Goal: Information Seeking & Learning: Learn about a topic

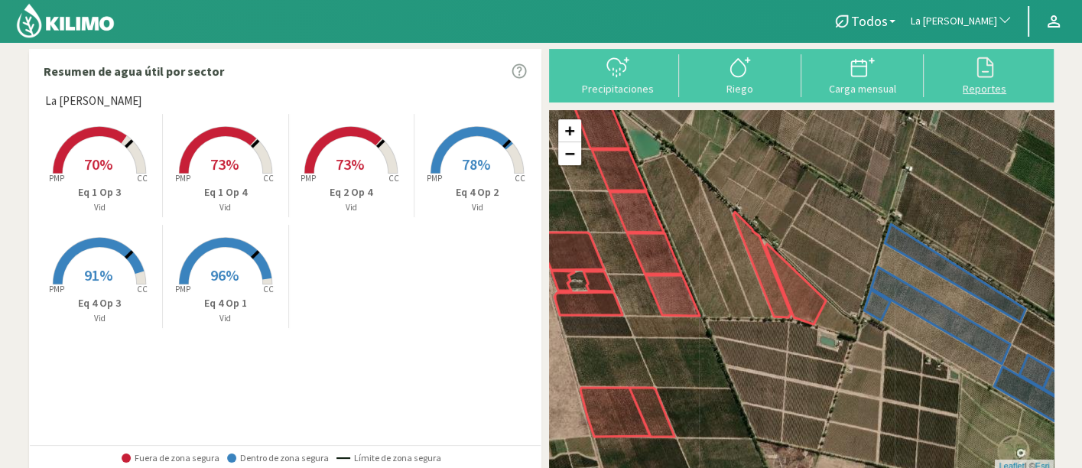
click at [965, 69] on div at bounding box center [985, 67] width 113 height 24
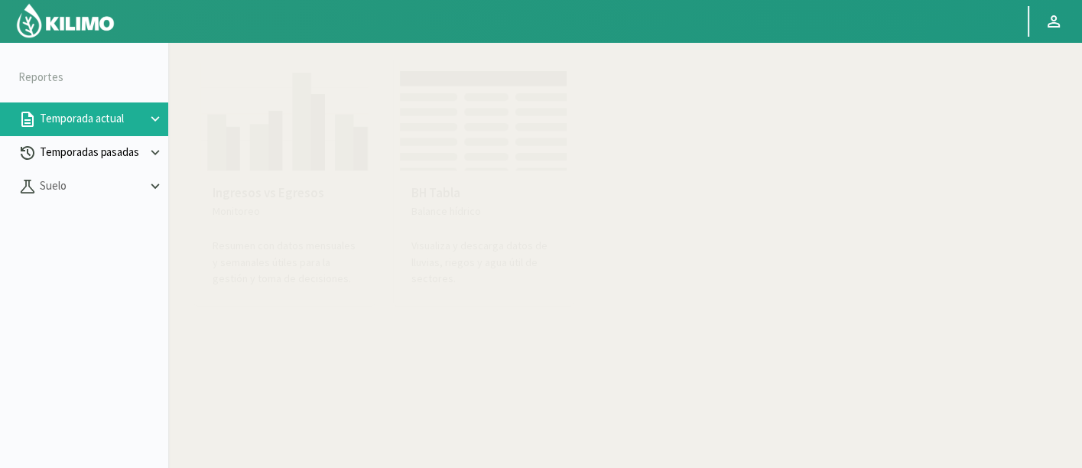
click at [120, 151] on p "Temporadas pasadas" at bounding box center [92, 153] width 110 height 18
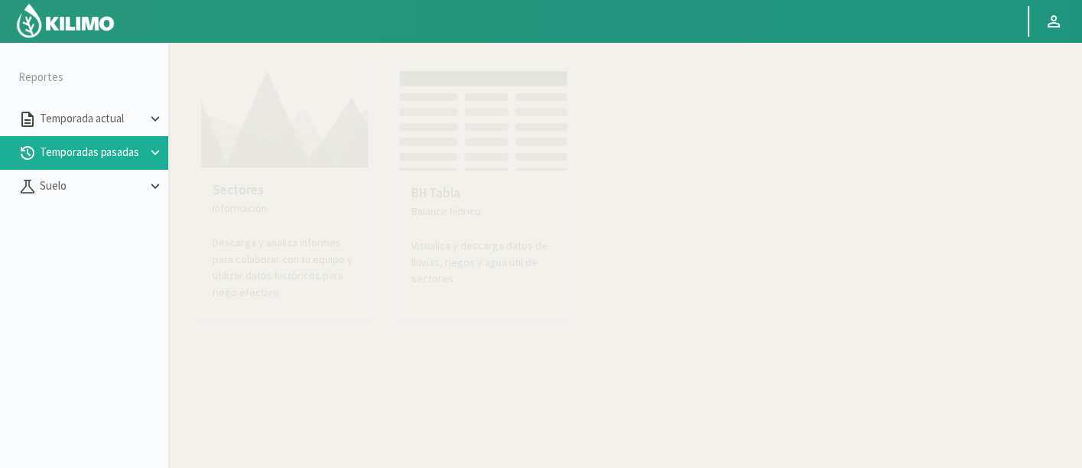
click at [314, 201] on p "Información" at bounding box center [285, 208] width 144 height 16
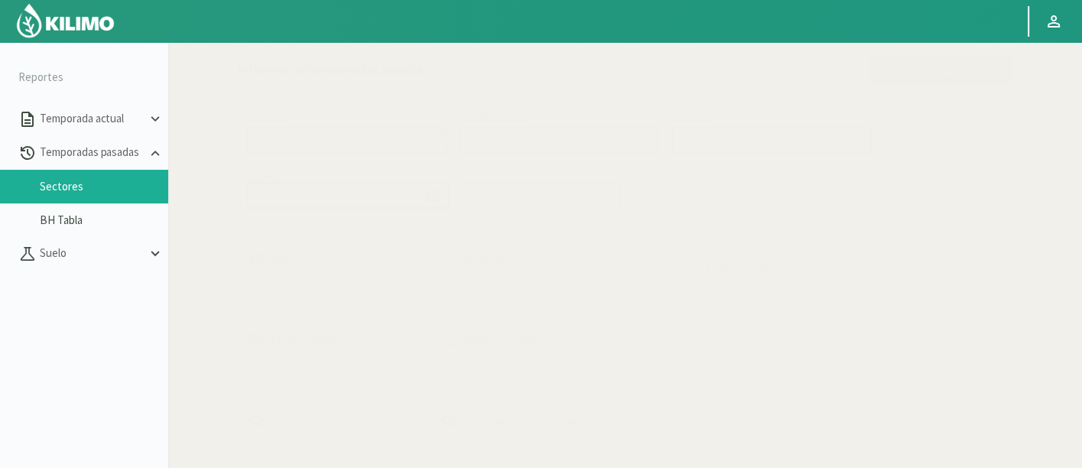
select select "0: Object"
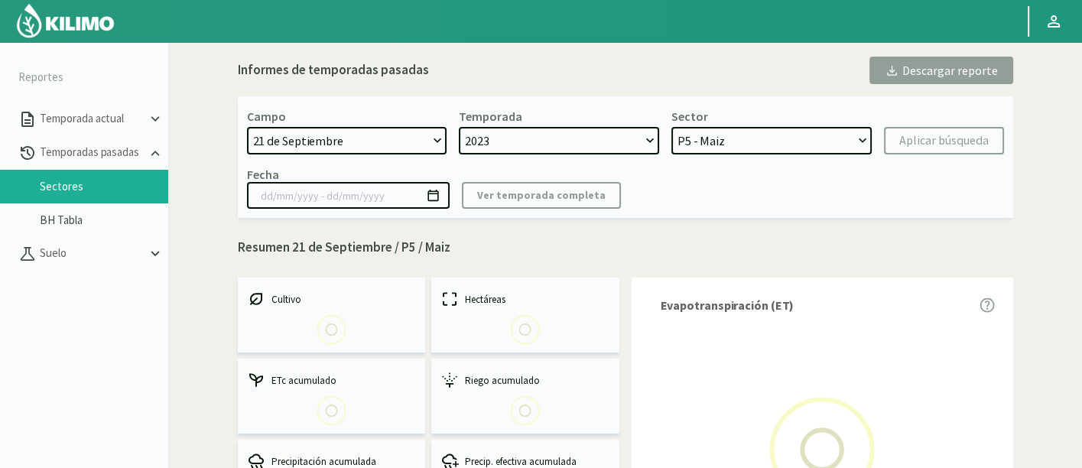
select select "0: 2023"
select select "0: Object"
type input "20/10/2023 - 13/06/2024"
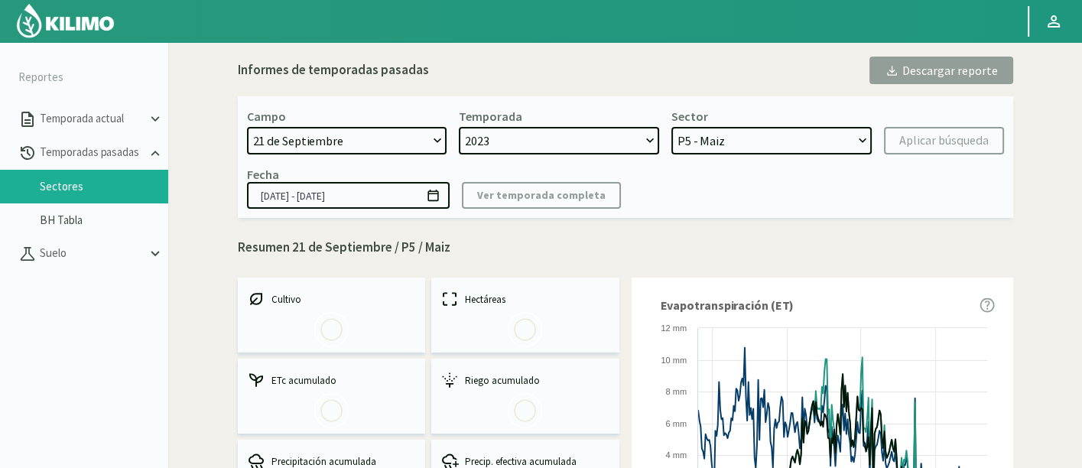
click at [374, 154] on select "21 de Septiembre 8 Fuegos Acograpes - Ag. Carlos Muñoz Herrera Acograpes - Ag. …" at bounding box center [347, 141] width 200 height 28
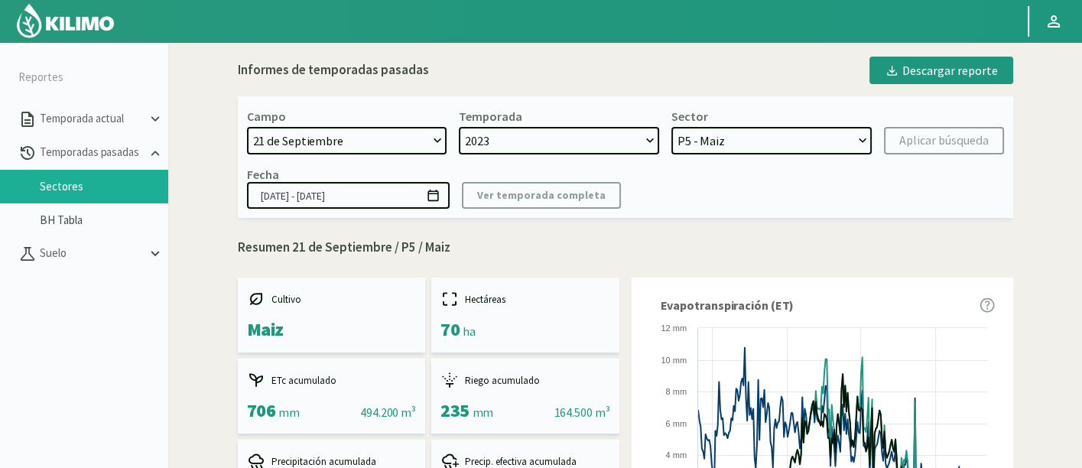
select select "44: Object"
click at [392, 101] on div "Campo [DATE] 8 Fuegos Acograpes - Ag. [PERSON_NAME] - Ag. [GEOGRAPHIC_DATA] Aco…" at bounding box center [626, 157] width 776 height 122
click at [392, 146] on select "21 de Septiembre 8 Fuegos Acograpes - Ag. Carlos Muñoz Herrera Acograpes - Ag. …" at bounding box center [347, 141] width 200 height 28
select select
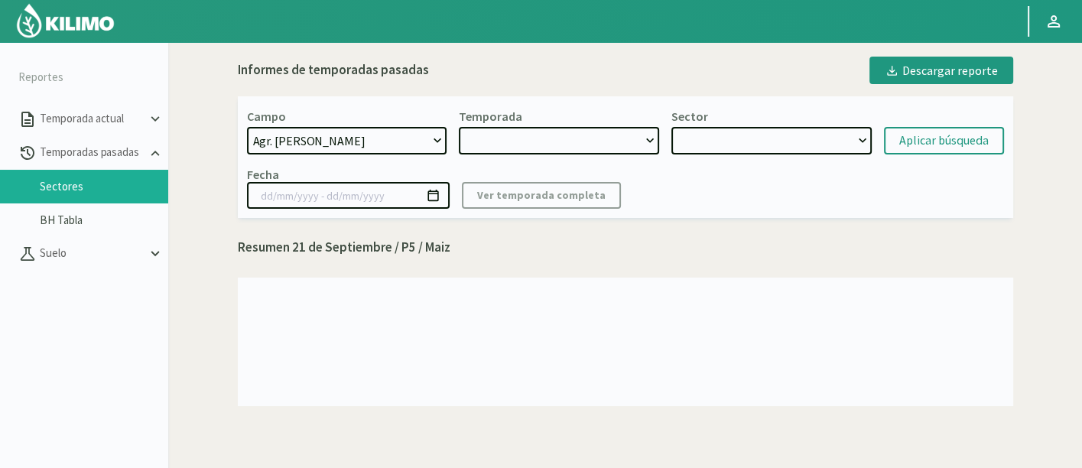
select select "2: 2024"
select select "7: Object"
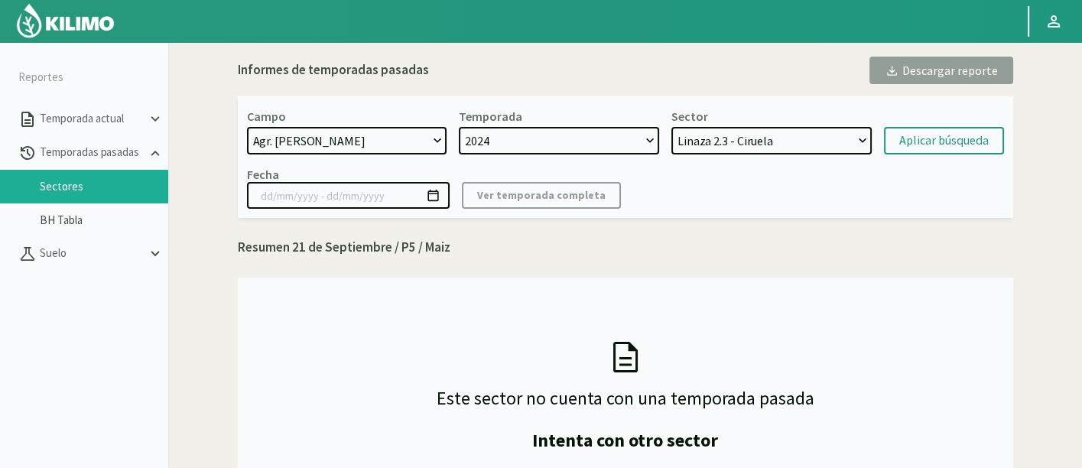
select select "45: Object"
click at [357, 129] on select "21 de Septiembre 8 Fuegos Acograpes - Ag. Carlos Muñoz Herrera Acograpes - Ag. …" at bounding box center [347, 141] width 200 height 28
select select "0: 2023"
select select "28: Object"
select select "49: Object"
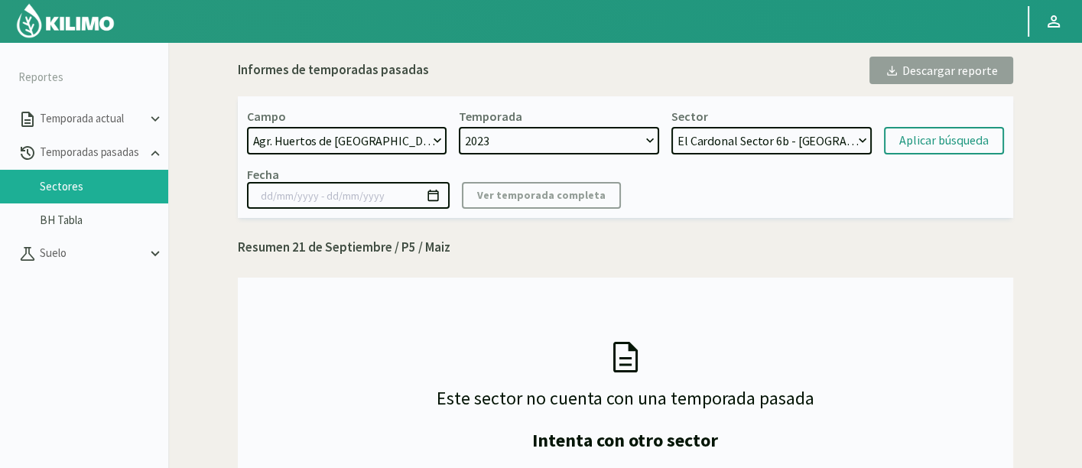
click at [247, 127] on select "21 de Septiembre 8 Fuegos Acograpes - Ag. Carlos Muñoz Herrera Acograpes - Ag. …" at bounding box center [347, 141] width 200 height 28
click at [634, 149] on select "2023" at bounding box center [559, 141] width 200 height 28
select select "3: 2024"
click at [772, 138] on select "Arra - Uva L1.2 Arra Media - Uva L1.3 Arra Nueva - Uva T2-1 LAPINS - Cerezo E1 …" at bounding box center [772, 141] width 200 height 28
select select "43: Object"
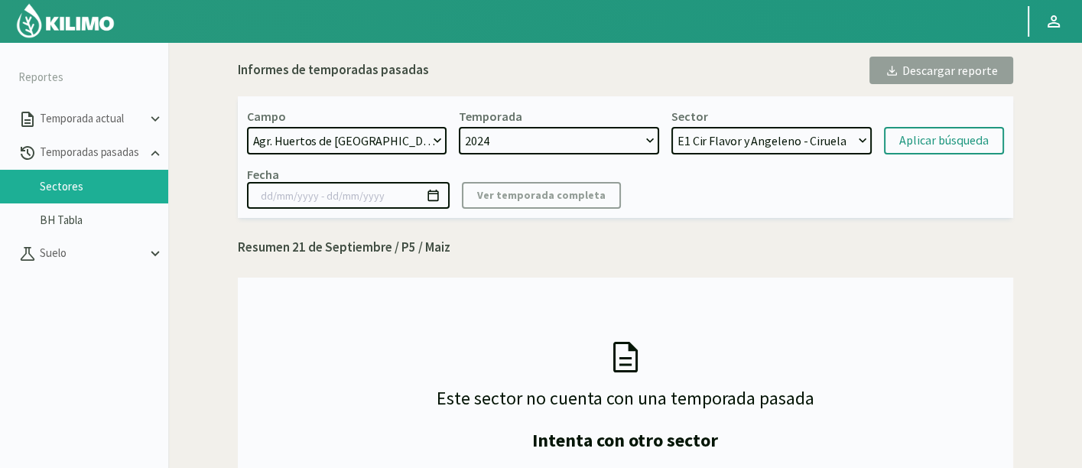
click at [672, 127] on select "Arra - Uva L1.2 Arra Media - Uva L1.3 Arra Nueva - Uva T2-1 LAPINS - Cerezo E1 …" at bounding box center [772, 141] width 200 height 28
click at [912, 156] on div "Campo [DATE] 8 Fuegos Acograpes - Ag. [PERSON_NAME] - Ag. [GEOGRAPHIC_DATA] Aco…" at bounding box center [626, 157] width 776 height 122
click at [916, 145] on div "Aplicar búsqueda" at bounding box center [943, 141] width 89 height 18
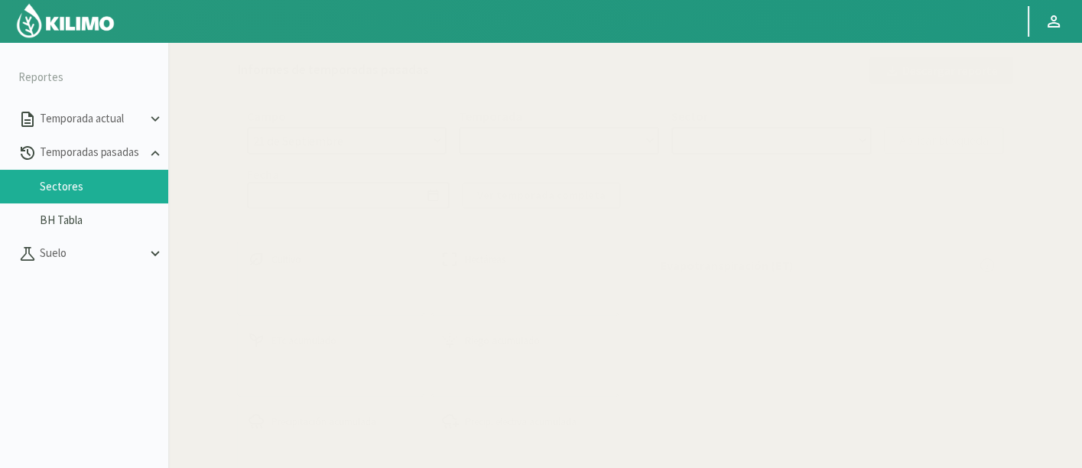
select select "49: Object"
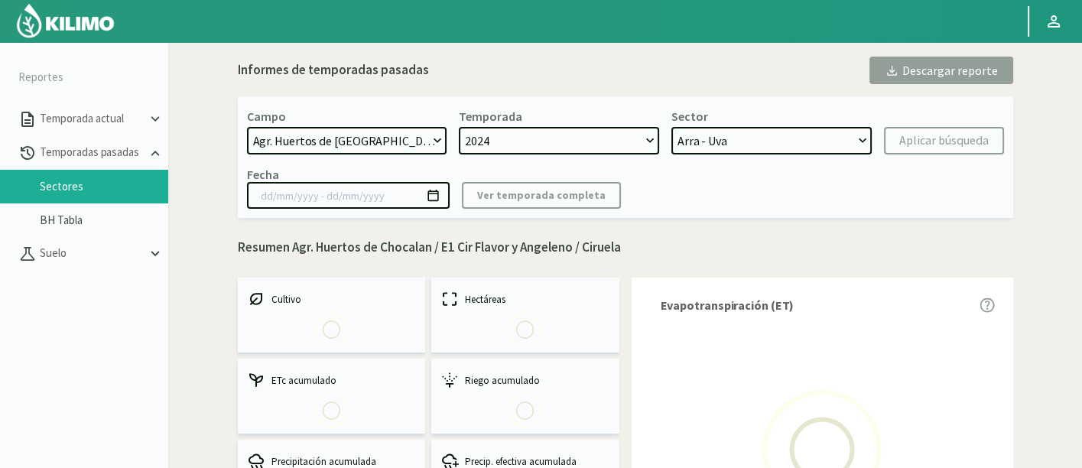
select select "0: 2024"
select select "4: Object"
type input "[DATE] - [DATE]"
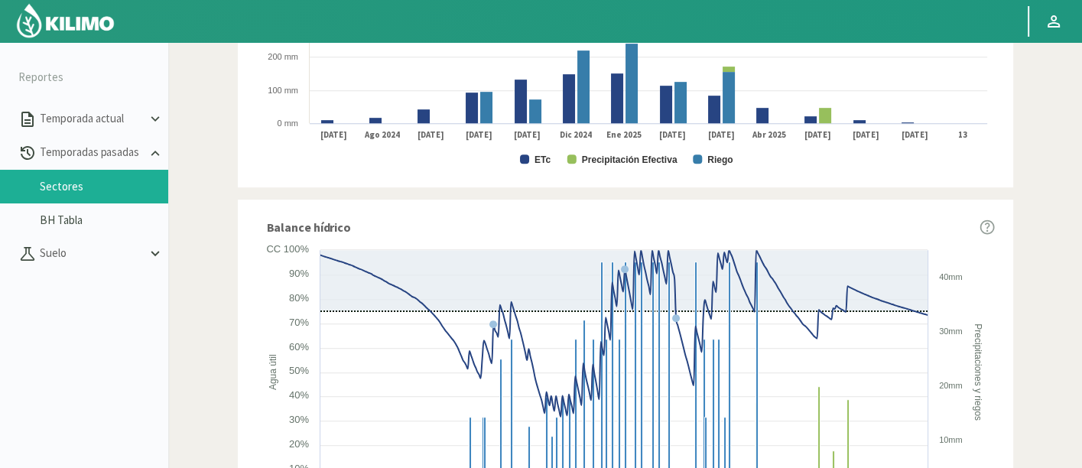
scroll to position [935, 0]
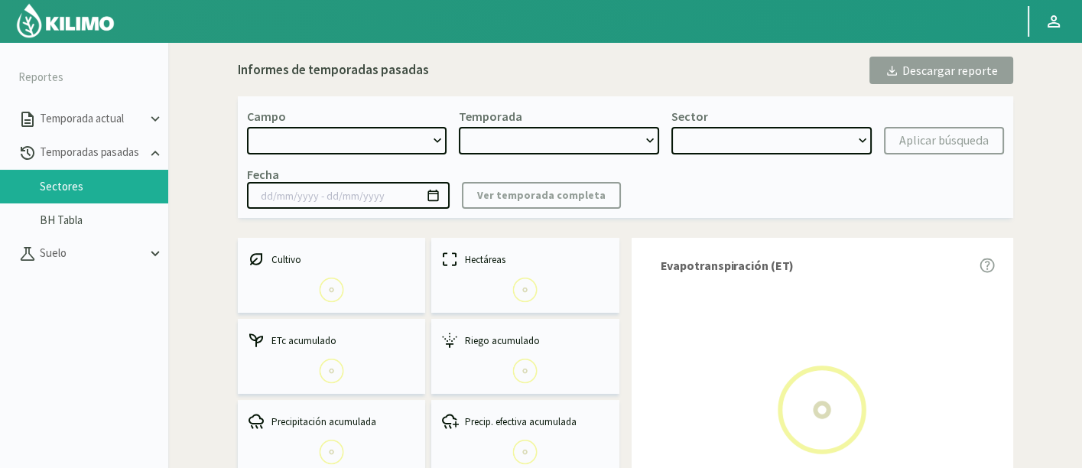
select select "49: Object"
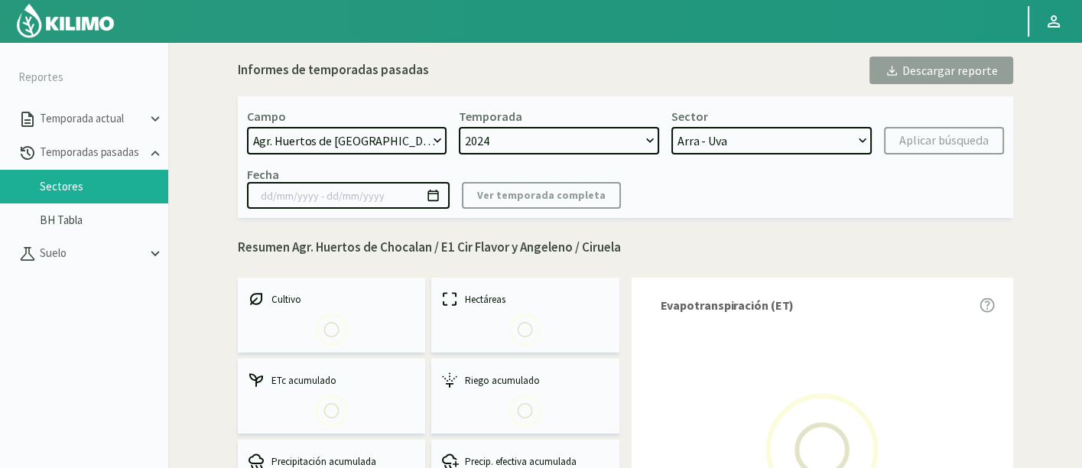
select select "0: 2024"
select select "4: Object"
type input "[DATE] - [DATE]"
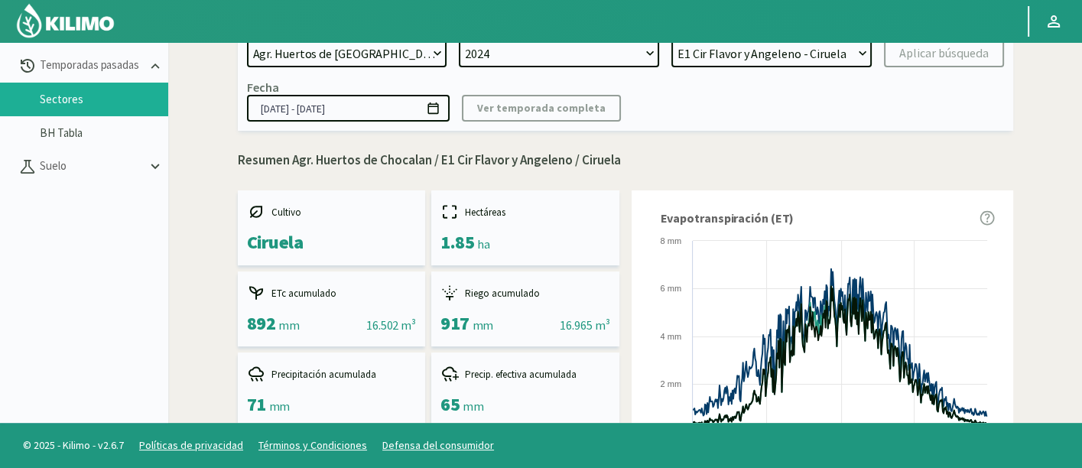
click at [719, 56] on select "Arra - Uva L1.2 Arra Media - Uva L1.3 Arra Nueva - Uva T2-1 LAPINS - Cerezo E1 …" at bounding box center [772, 54] width 200 height 28
select select "9: Object"
click at [672, 40] on select "Arra - Uva L1.2 Arra Media - Uva L1.3 Arra Nueva - Uva T2-1 LAPINS - Cerezo E1 …" at bounding box center [772, 54] width 200 height 28
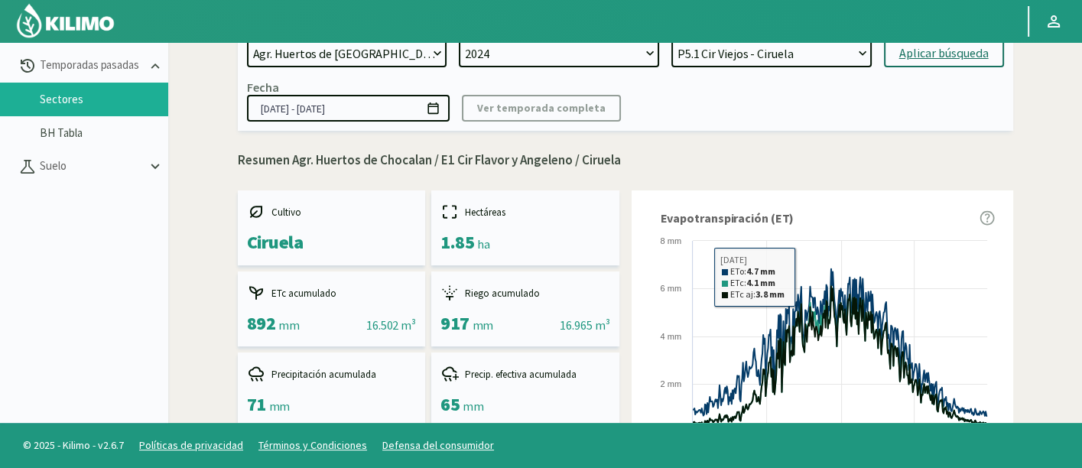
click at [931, 59] on div "Aplicar búsqueda" at bounding box center [943, 53] width 89 height 18
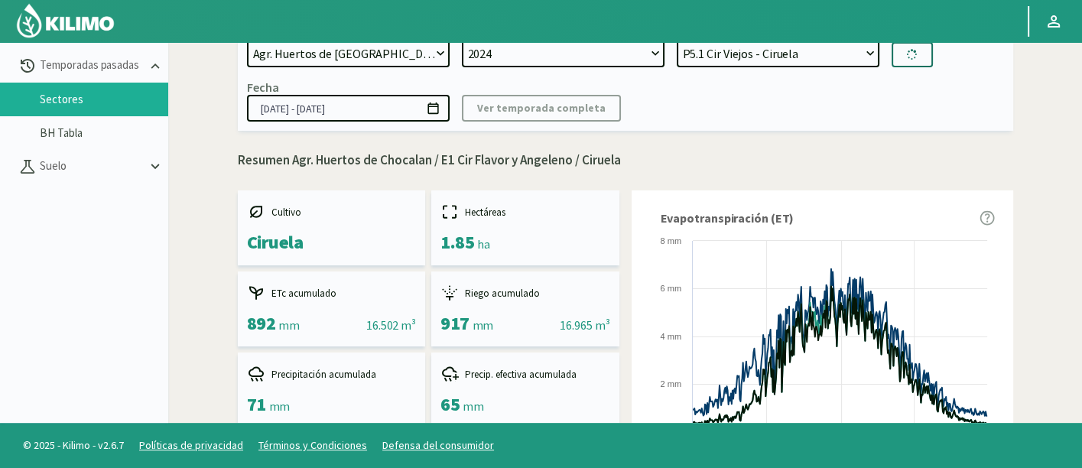
type input "01/07/2024 - 17/07/2025"
select select "23: Object"
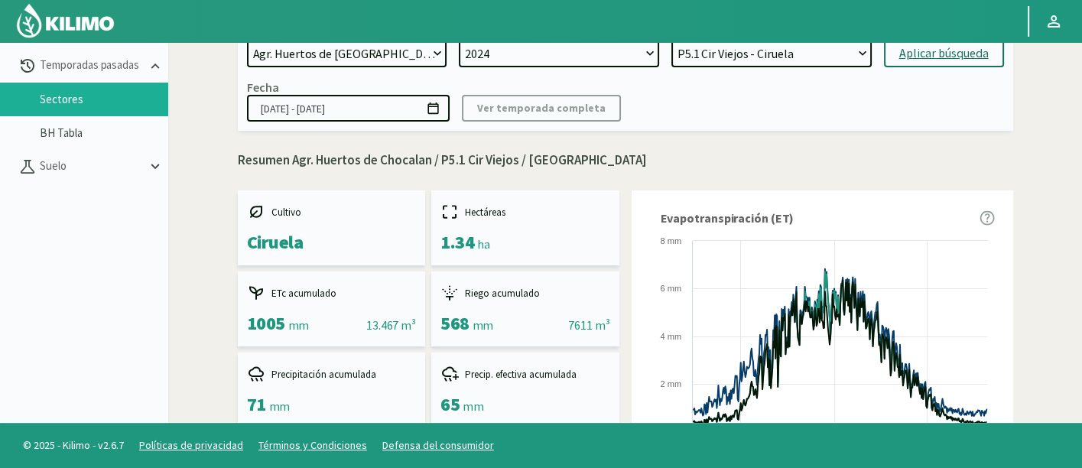
click at [720, 128] on div "Campo 21 de Septiembre 8 Fuegos Acograpes - Ag. Carlos Muñoz Herrera Acograpes …" at bounding box center [626, 70] width 776 height 122
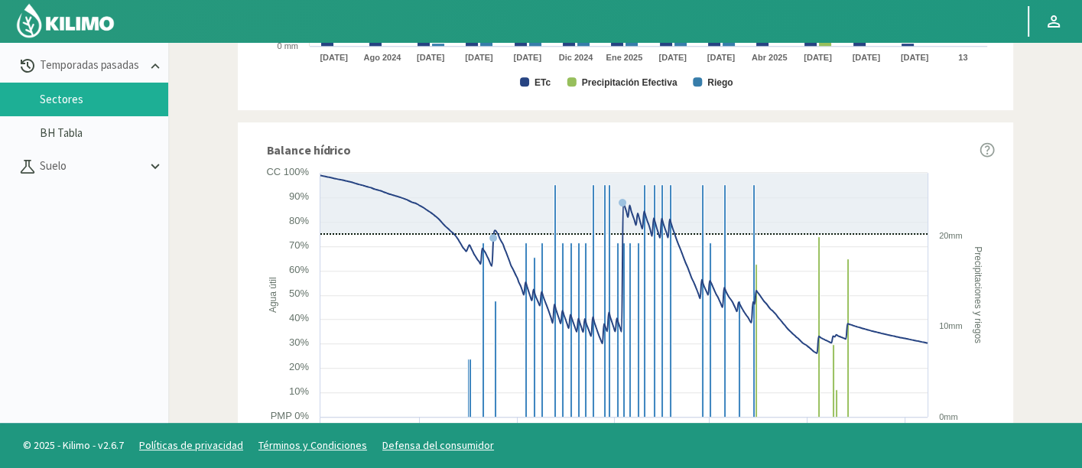
scroll to position [803, 0]
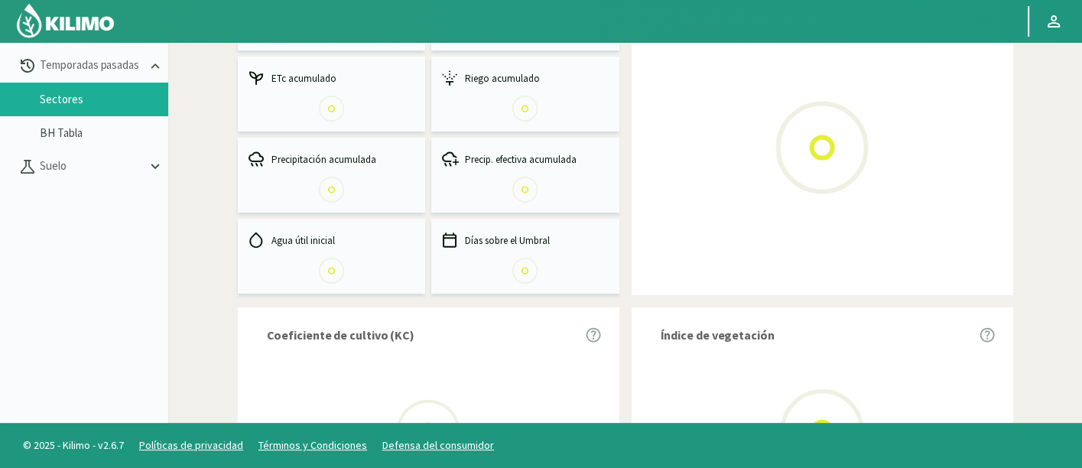
scroll to position [254, 0]
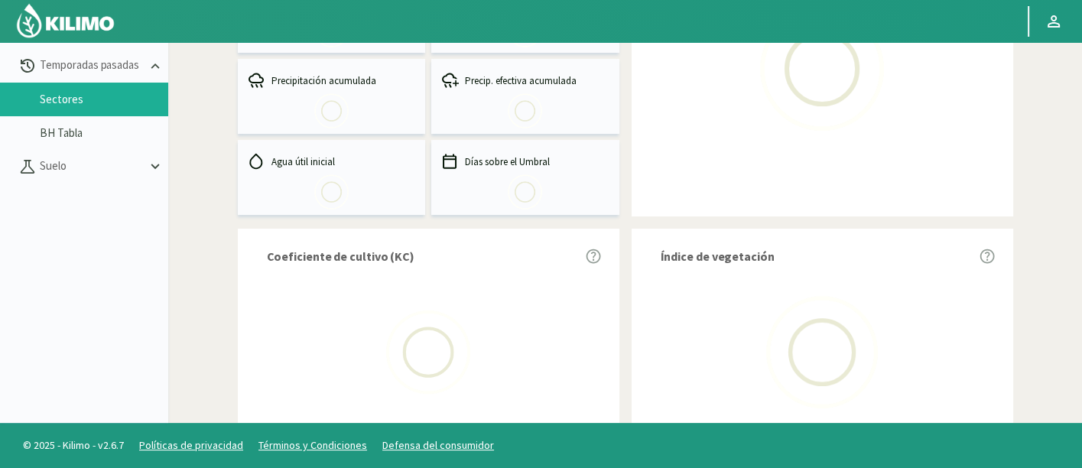
select select "49: Object"
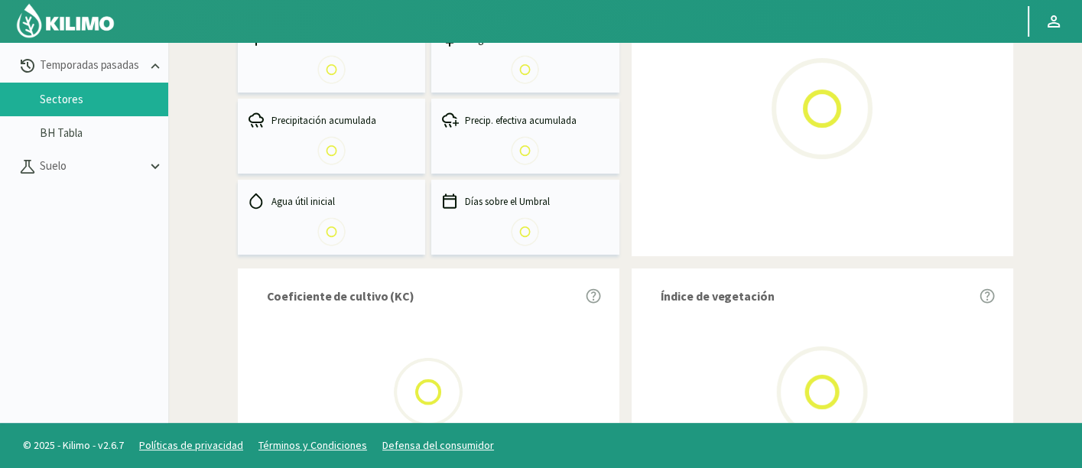
select select "0: 2024"
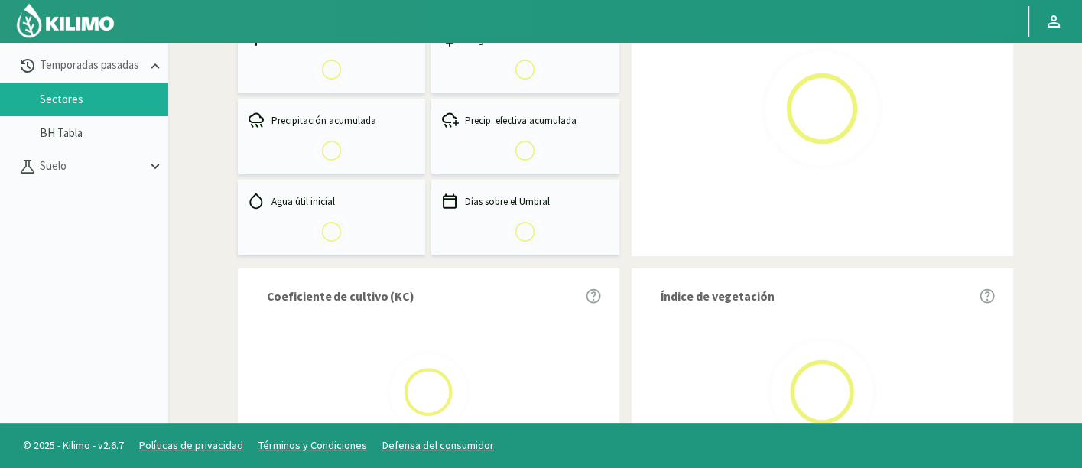
select select "9: Object"
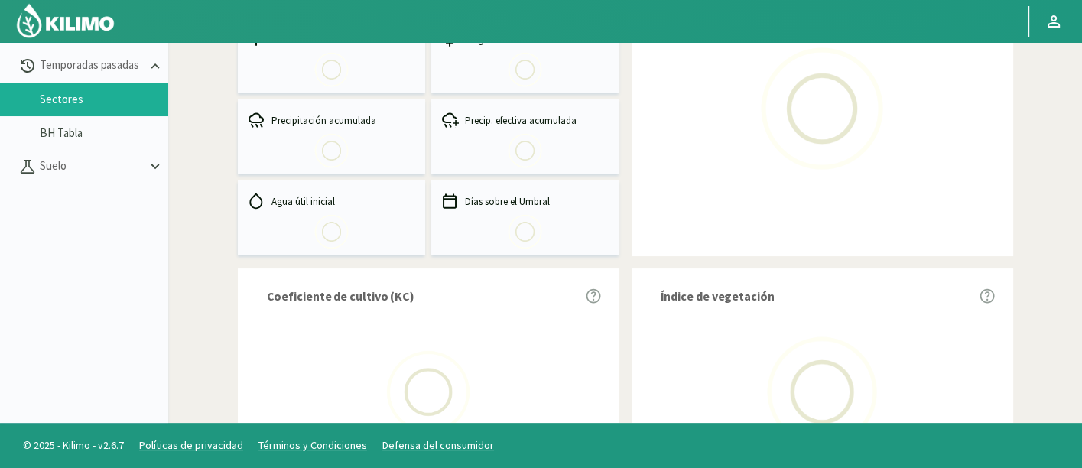
type input "01/07/2024 - 30/06/2025"
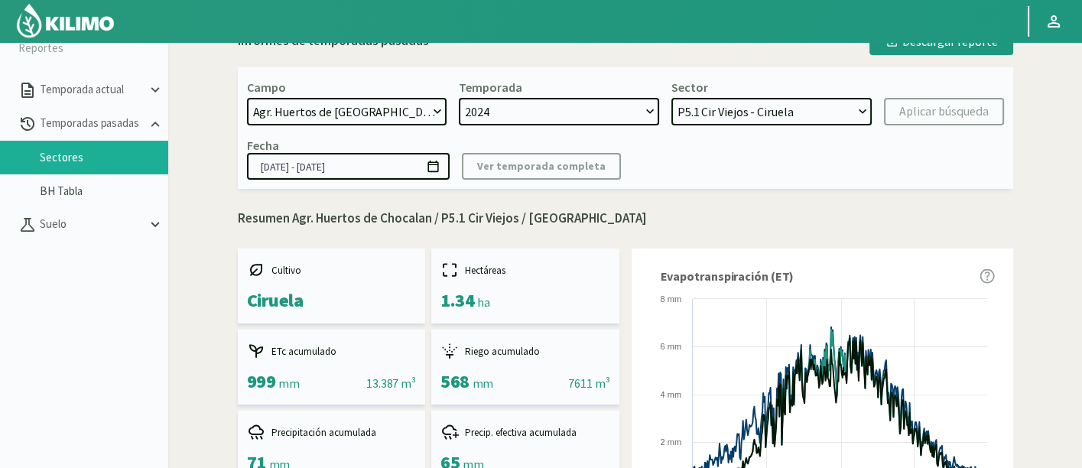
scroll to position [2, 0]
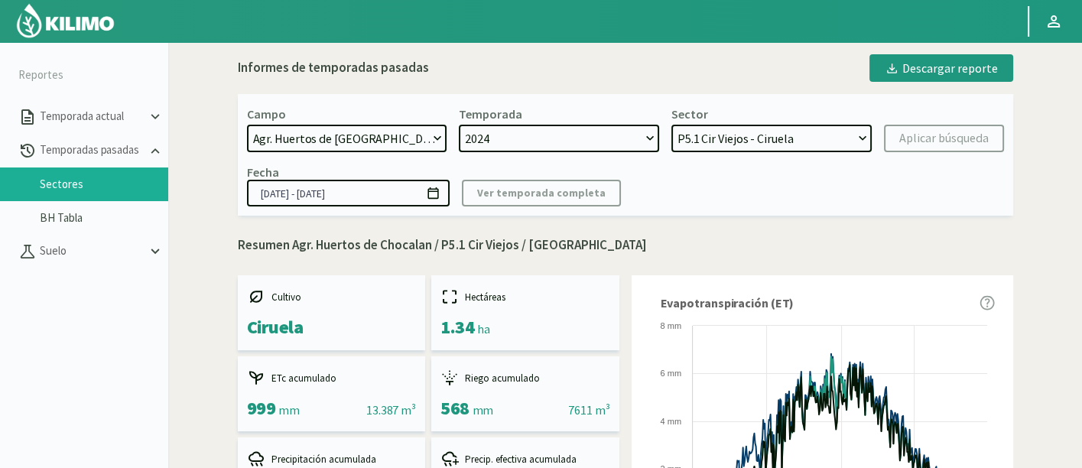
click at [758, 169] on div "Fecha 01/07/2024 - 30/06/2025 Ver temporada completa" at bounding box center [625, 185] width 757 height 42
click at [773, 136] on select "Arra - Uva L1.2 Arra Media - Uva L1.3 Arra Nueva - Uva T2-1 LAPINS - Cerezo E1 …" at bounding box center [772, 139] width 200 height 28
select select "12: Object"
click at [672, 125] on select "Arra - Uva L1.2 Arra Media - Uva L1.3 Arra Nueva - Uva T2-1 LAPINS - Cerezo E1 …" at bounding box center [772, 139] width 200 height 28
click at [935, 134] on div "Aplicar búsqueda" at bounding box center [943, 138] width 89 height 18
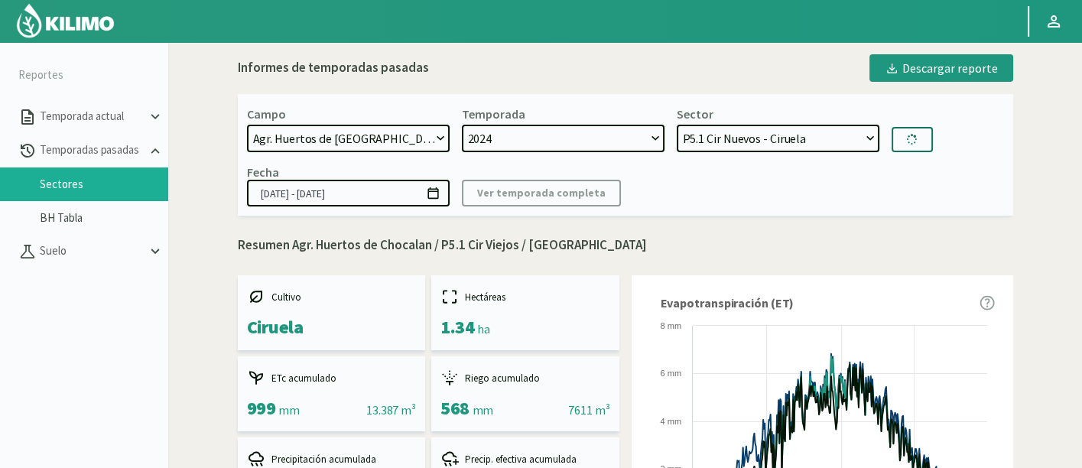
type input "01/07/2024 - 17/07/2025"
select select "26: Object"
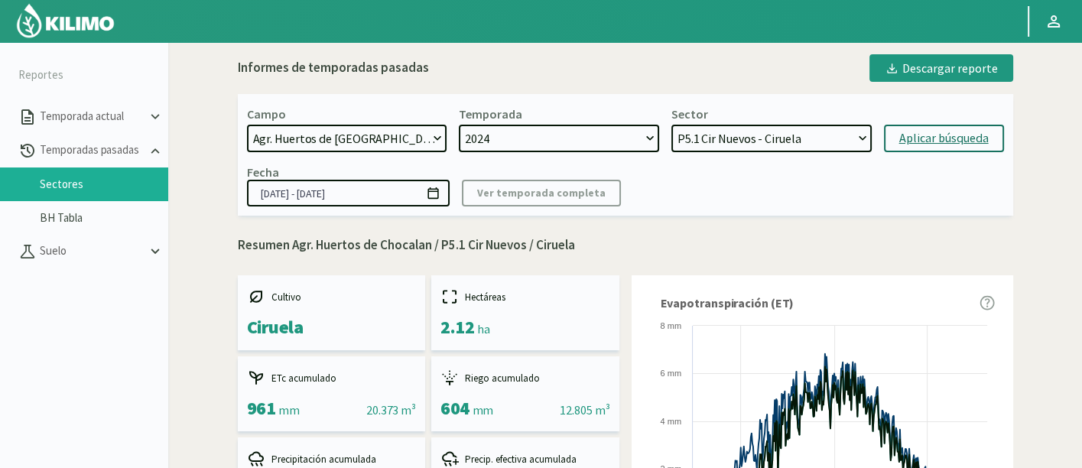
click at [738, 194] on div "Fecha 01/07/2024 - 17/07/2025 Ver temporada completa" at bounding box center [625, 185] width 757 height 42
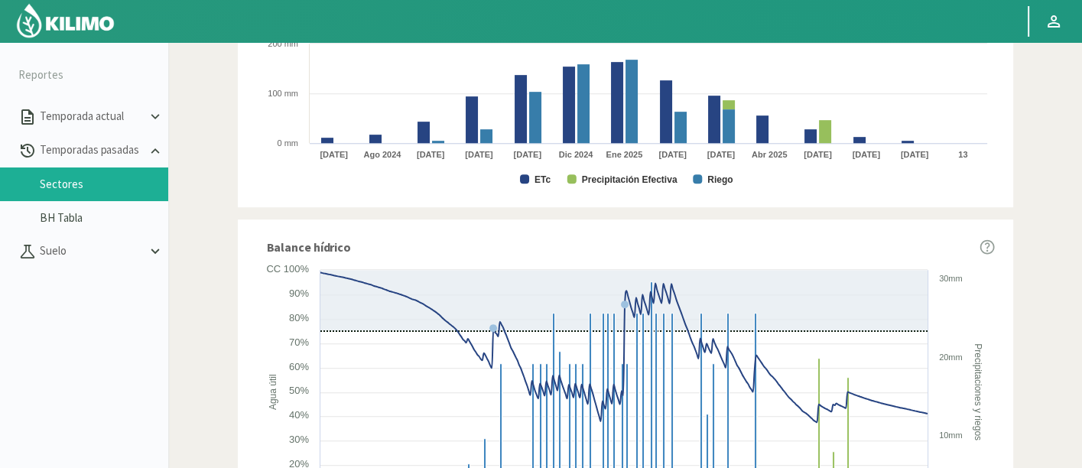
scroll to position [973, 0]
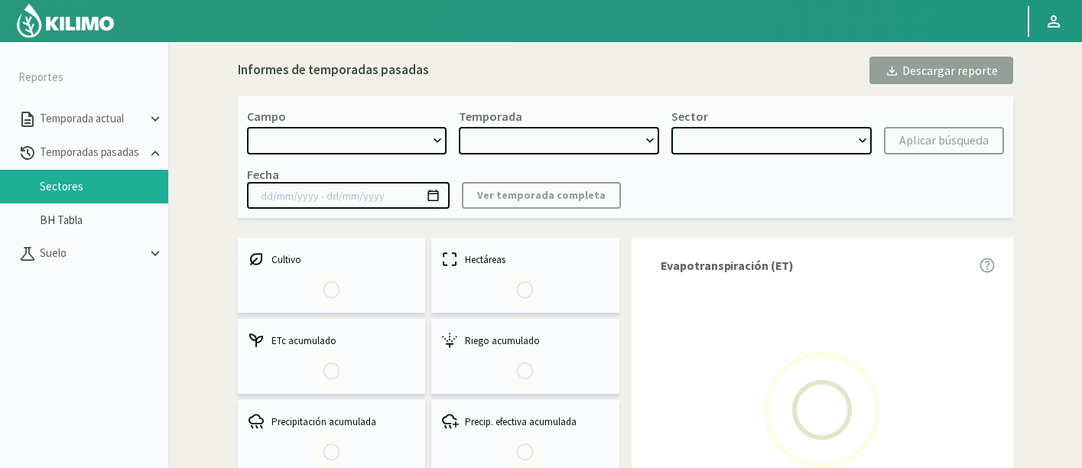
select select "49: Object"
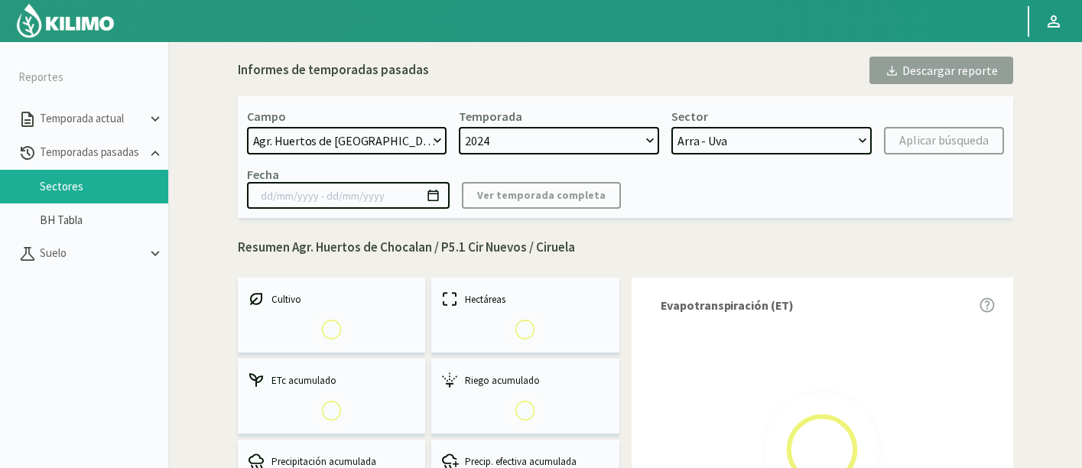
select select "0: 2024"
select select "12: Object"
type input "[DATE] - [DATE]"
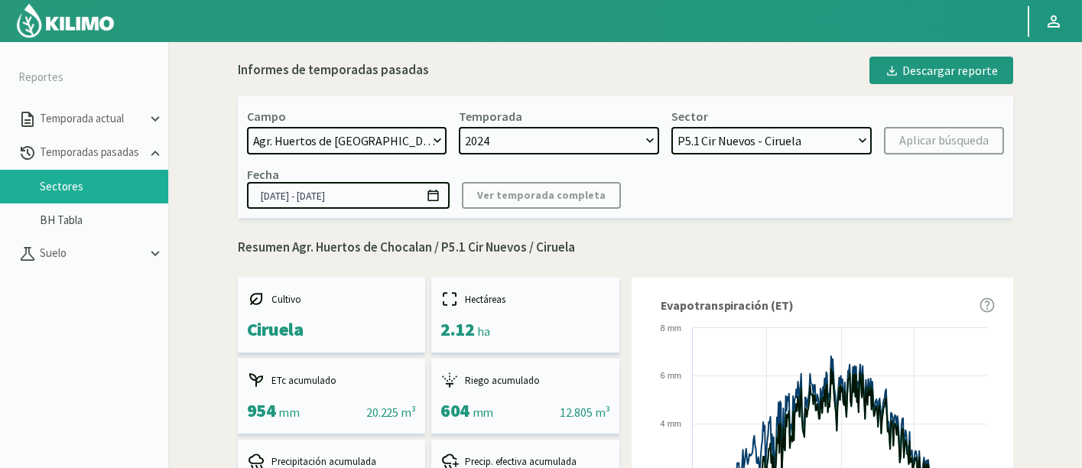
scroll to position [2, 0]
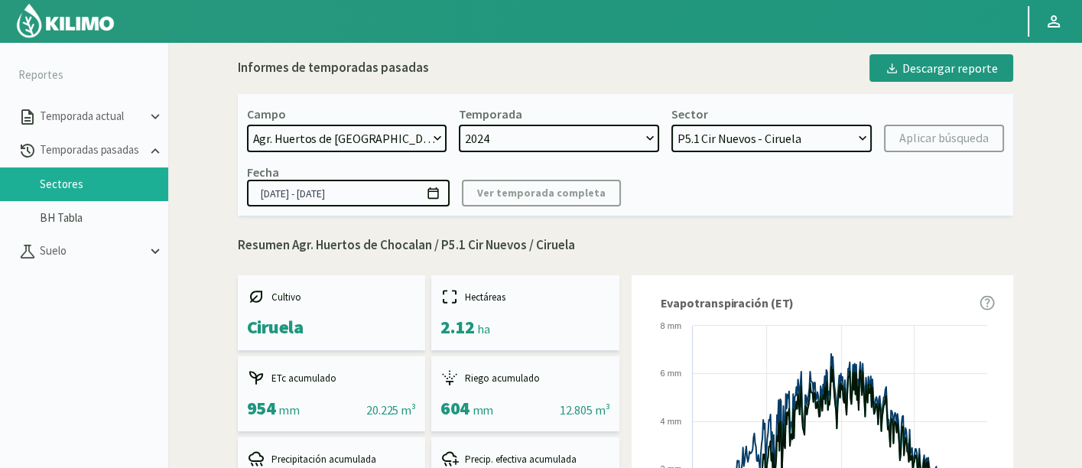
click at [766, 130] on select "Arra - Uva L1.2 Arra Media - Uva L1.3 Arra Nueva - Uva T2-1 LAPINS - [PERSON_NA…" at bounding box center [772, 139] width 200 height 28
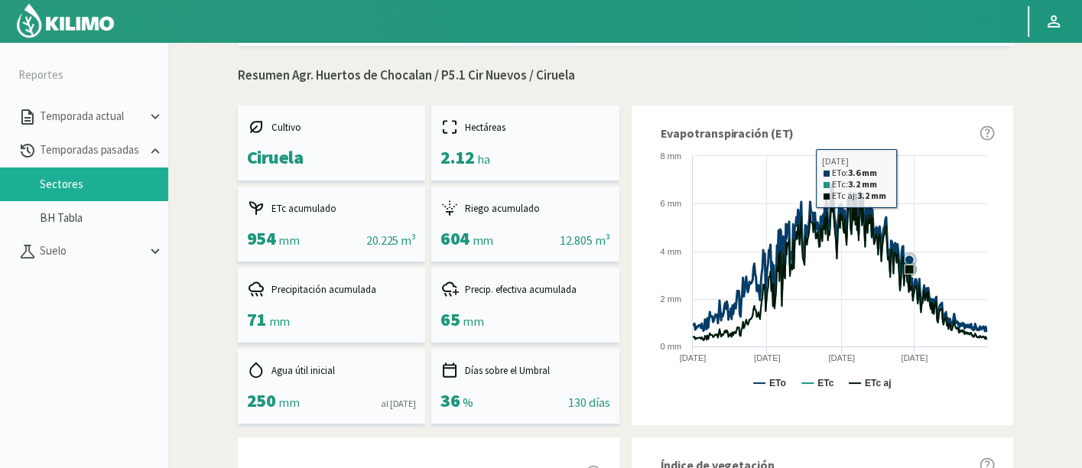
scroll to position [85, 0]
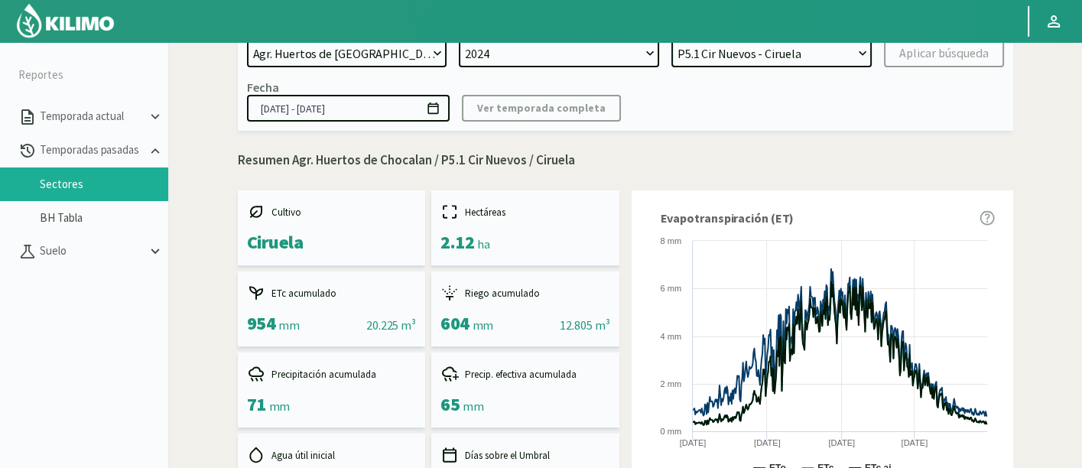
click at [819, 45] on select "Arra - Uva L1.2 Arra Media - Uva L1.3 Arra Nueva - Uva T2-1 LAPINS - Cerezo E1 …" at bounding box center [772, 54] width 200 height 28
click at [815, 70] on div "Campo [DATE] 8 Fuegos Acograpes - Ag. [PERSON_NAME] - Ag. [GEOGRAPHIC_DATA] Aco…" at bounding box center [626, 70] width 776 height 122
click at [811, 67] on div "Campo [DATE] 8 Fuegos Acograpes - Ag. [PERSON_NAME] - Ag. [GEOGRAPHIC_DATA] Aco…" at bounding box center [626, 70] width 776 height 122
click at [806, 60] on select "Arra - Uva L1.2 Arra Media - Uva L1.3 Arra Nueva - Uva T2-1 LAPINS - Cerezo E1 …" at bounding box center [772, 54] width 200 height 28
select select "11: Object"
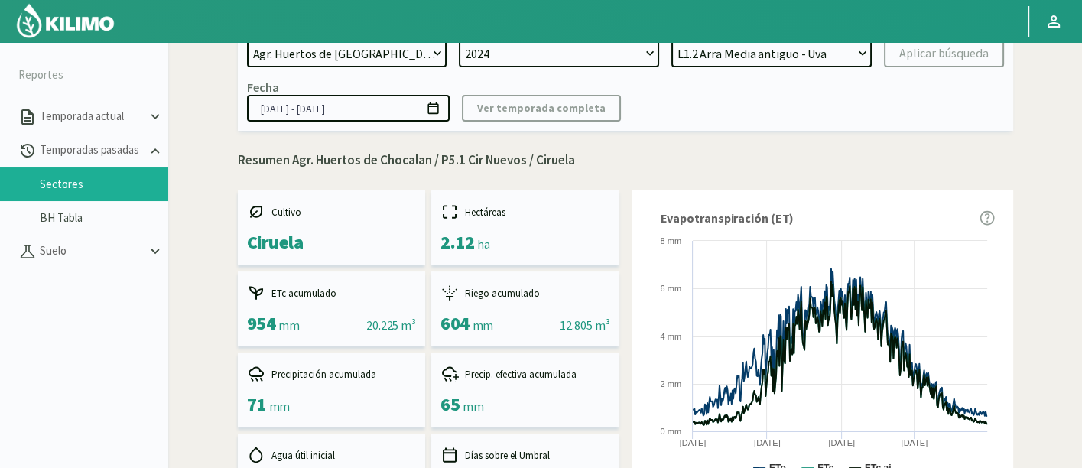
click at [672, 40] on select "Arra - Uva L1.2 Arra Media - Uva L1.3 Arra Nueva - Uva T2-1 LAPINS - Cerezo E1 …" at bounding box center [772, 54] width 200 height 28
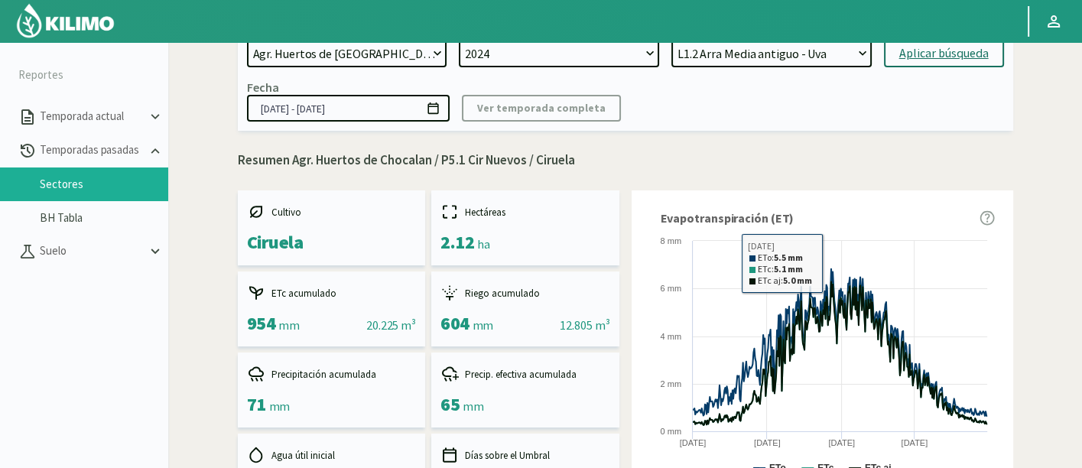
click at [933, 57] on div "Aplicar búsqueda" at bounding box center [943, 53] width 89 height 18
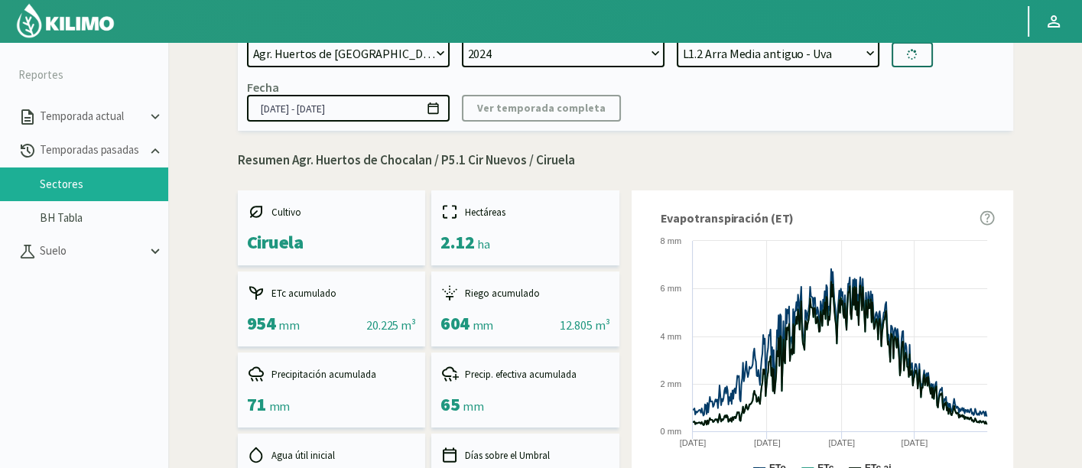
type input "01/07/2024 - 28/11/2024"
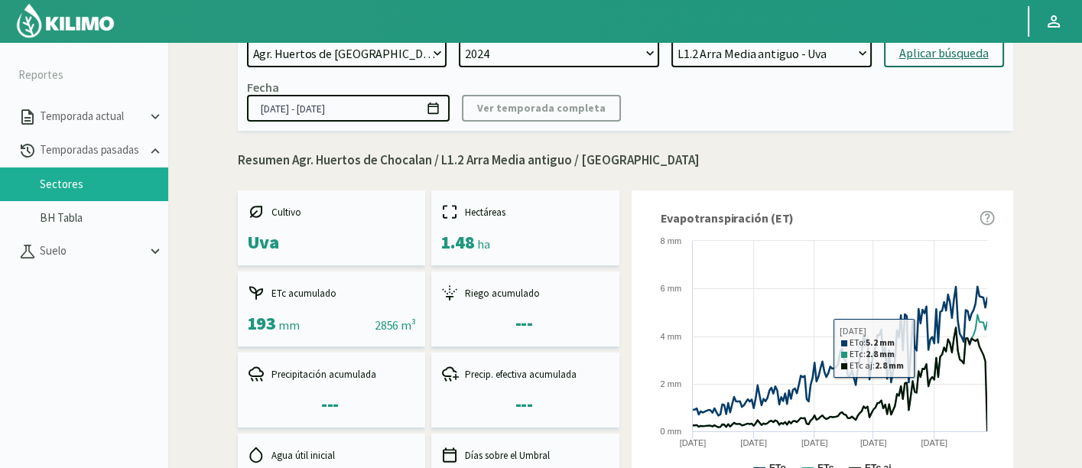
scroll to position [24, 0]
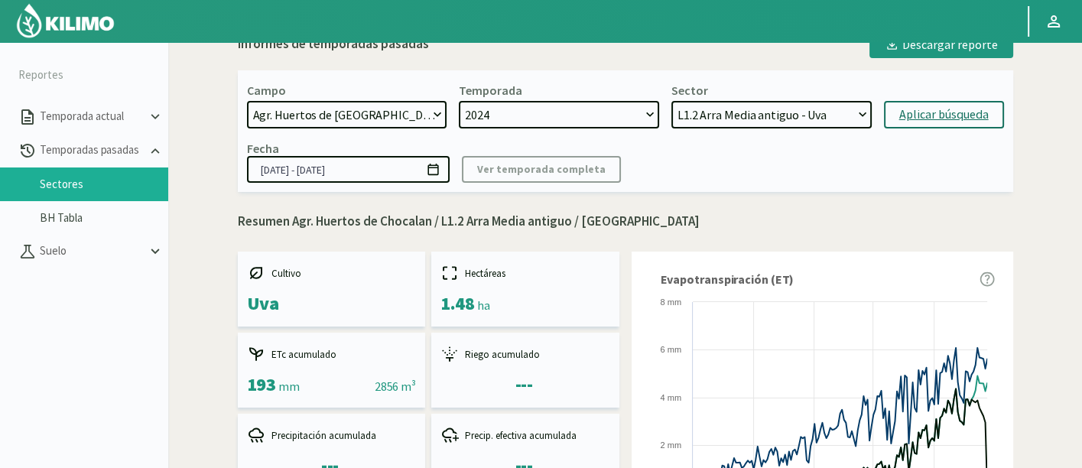
click at [724, 118] on select "Arra - Uva L1.2 Arra Media - Uva L1.3 Arra Nueva - Uva T2-1 LAPINS - Cerezo E1 …" at bounding box center [772, 115] width 200 height 28
select select "14: Object"
click at [672, 101] on select "Arra - Uva L1.2 Arra Media - Uva L1.3 Arra Nueva - Uva T2-1 LAPINS - Cerezo E1 …" at bounding box center [772, 115] width 200 height 28
click at [917, 109] on div "Aplicar búsqueda" at bounding box center [943, 115] width 89 height 18
type input "[DATE] - [DATE]"
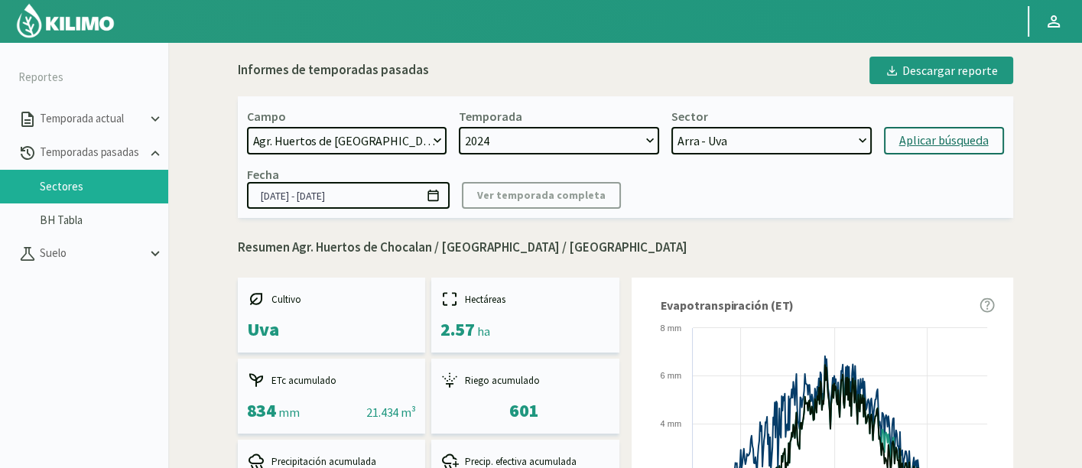
click at [812, 136] on select "Arra - Uva L1.2 Arra Media - Uva L1.3 Arra Nueva - Uva T2-1 LAPINS - Cerezo E1 …" at bounding box center [772, 141] width 200 height 28
click at [814, 145] on select "Arra - Uva L1.2 Arra Media - Uva L1.3 Arra Nueva - Uva T2-1 LAPINS - Cerezo E1 …" at bounding box center [772, 141] width 200 height 28
select select "39: Object"
click at [672, 127] on select "Arra - Uva L1.2 Arra Media - Uva L1.3 Arra Nueva - Uva T2-1 LAPINS - Cerezo E1 …" at bounding box center [772, 141] width 200 height 28
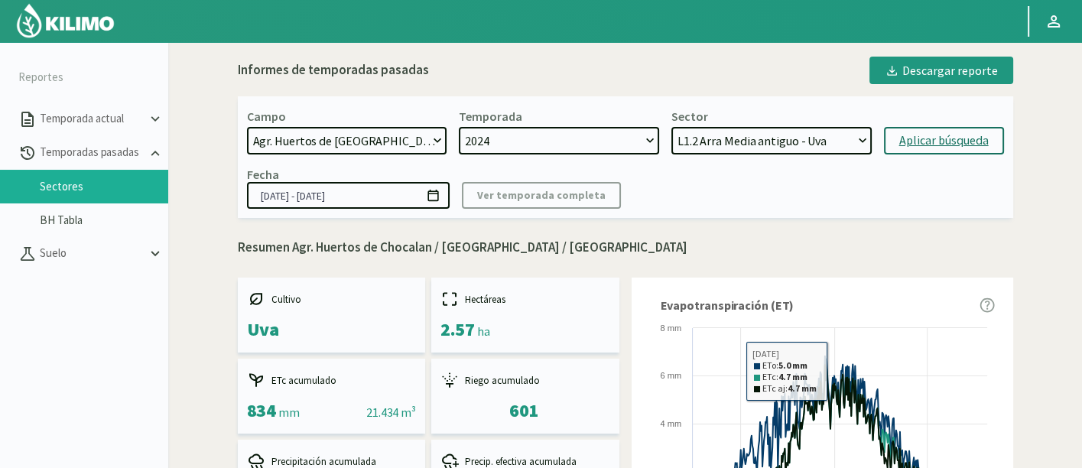
click at [919, 138] on div "Aplicar búsqueda" at bounding box center [943, 141] width 89 height 18
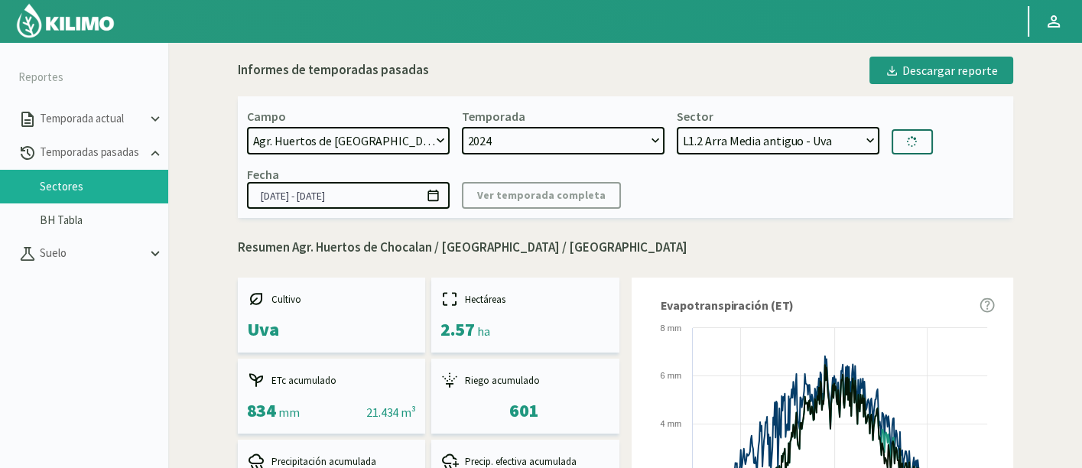
type input "01/07/2024 - 28/11/2024"
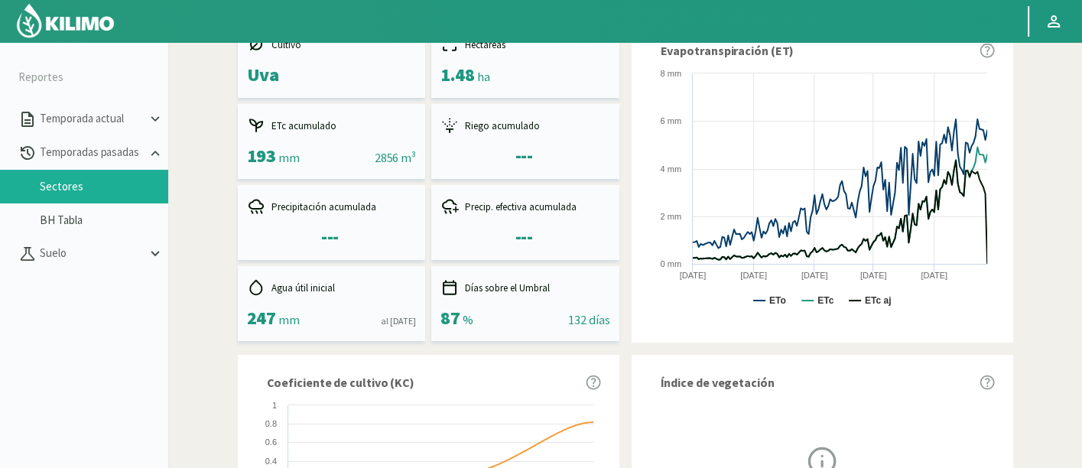
scroll to position [85, 0]
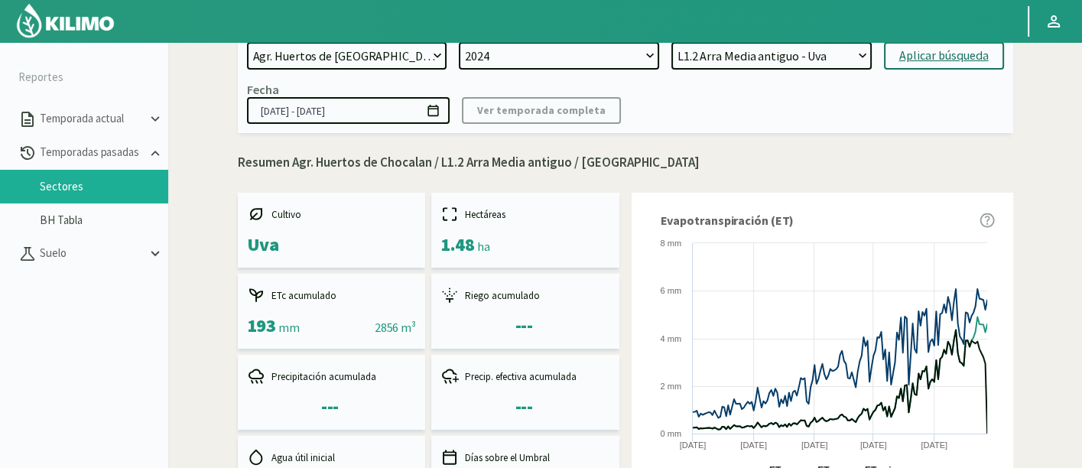
click at [818, 67] on select "Arra - Uva L1.2 Arra Media - Uva L1.3 Arra Nueva - Uva T2-1 LAPINS - Cerezo E1 …" at bounding box center [772, 56] width 200 height 28
click at [769, 60] on select "Arra - Uva L1.2 Arra Media - Uva L1.3 Arra Nueva - Uva T2-1 LAPINS - Cerezo E1 …" at bounding box center [772, 56] width 200 height 28
click at [701, 55] on select "Arra - Uva L1.2 Arra Media - Uva L1.3 Arra Nueva - Uva T2-1 LAPINS - Cerezo E1 …" at bounding box center [772, 56] width 200 height 28
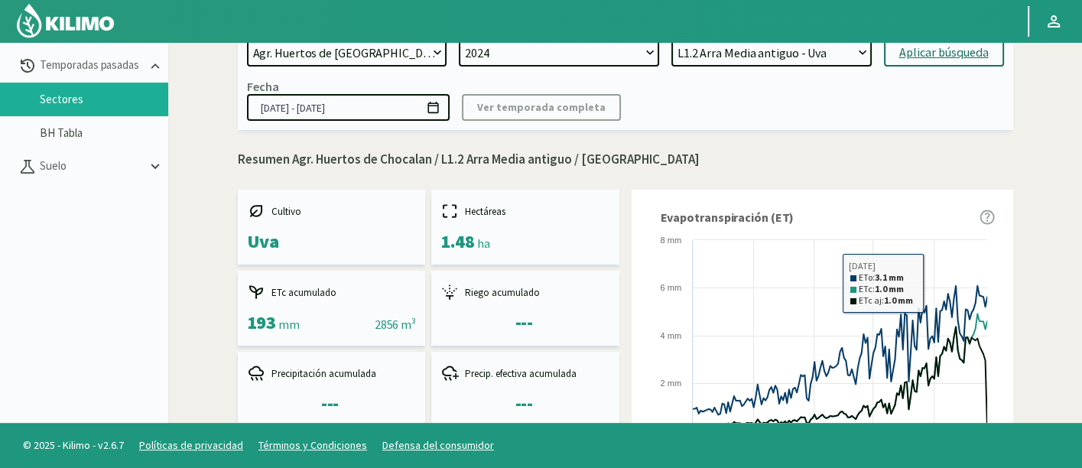
scroll to position [0, 0]
click at [828, 52] on select "Arra - Uva L1.2 Arra Media - Uva L1.3 Arra Nueva - Uva T2-1 LAPINS - Cerezo E1 …" at bounding box center [772, 54] width 200 height 28
select select "42: Object"
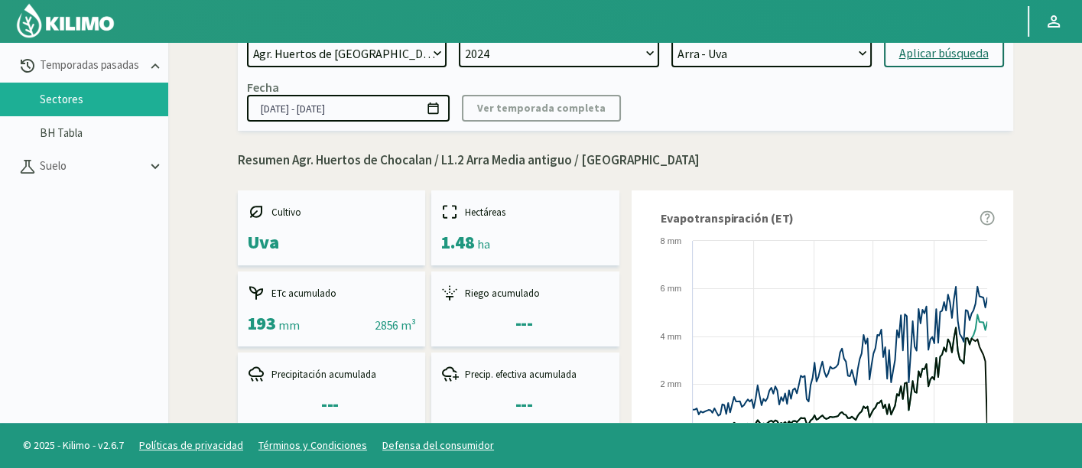
click at [672, 40] on select "Arra - Uva L1.2 Arra Media - Uva L1.3 Arra Nueva - Uva T2-1 LAPINS - Cerezo E1 …" at bounding box center [772, 54] width 200 height 28
click at [909, 63] on button "Aplicar búsqueda" at bounding box center [944, 54] width 120 height 28
type input "01/07/2024 - 17/07/2025"
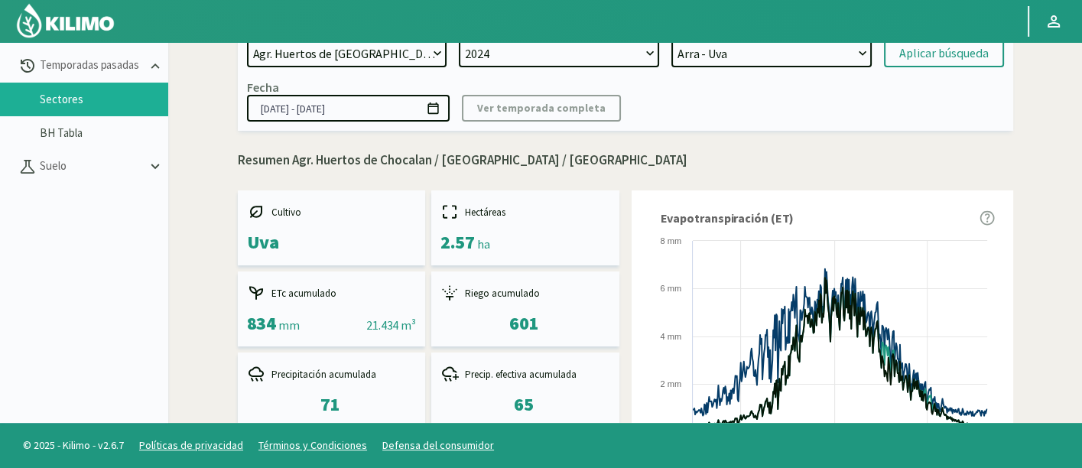
click at [828, 67] on div "Campo 21 de Septiembre 8 Fuegos Acograpes - Ag. Carlos Muñoz Herrera Acograpes …" at bounding box center [626, 70] width 776 height 122
click at [828, 63] on select "Arra - Uva L1.2 Arra Media - Uva L1.3 Arra Nueva - Uva T2-1 LAPINS - Cerezo E1 …" at bounding box center [772, 54] width 200 height 28
click at [672, 40] on select "Arra - Uva L1.2 Arra Media - Uva L1.3 Arra Nueva - Uva T2-1 LAPINS - Cerezo E1 …" at bounding box center [772, 54] width 200 height 28
click at [942, 60] on div "Aplicar búsqueda" at bounding box center [943, 53] width 89 height 18
select select "70: Object"
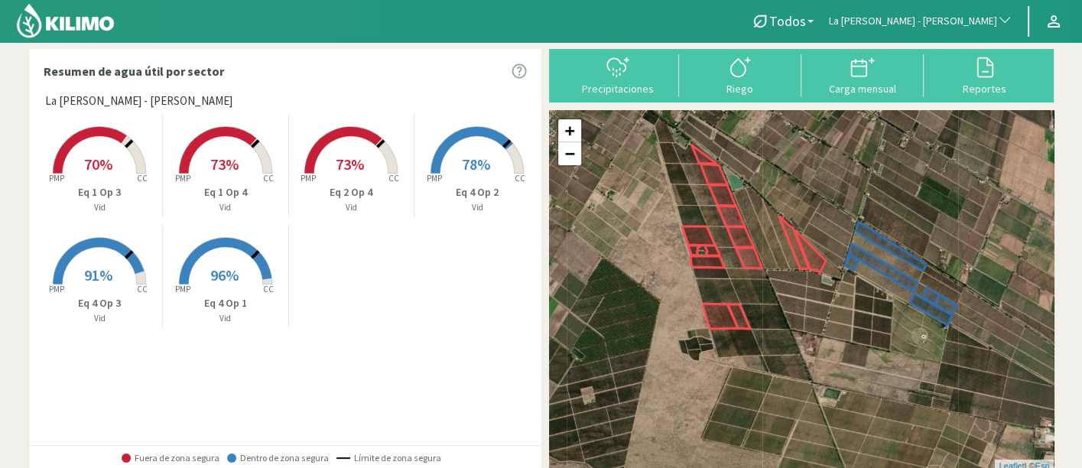
click at [910, 20] on span "La [PERSON_NAME] - [PERSON_NAME]" at bounding box center [913, 21] width 168 height 15
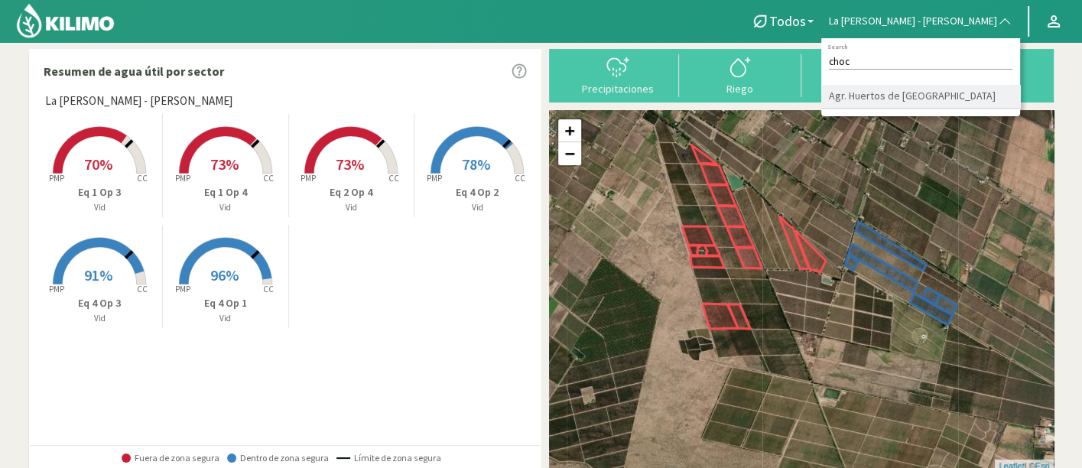
type input "choc"
click at [964, 94] on li "Agr. Huertos de [GEOGRAPHIC_DATA]" at bounding box center [920, 97] width 199 height 24
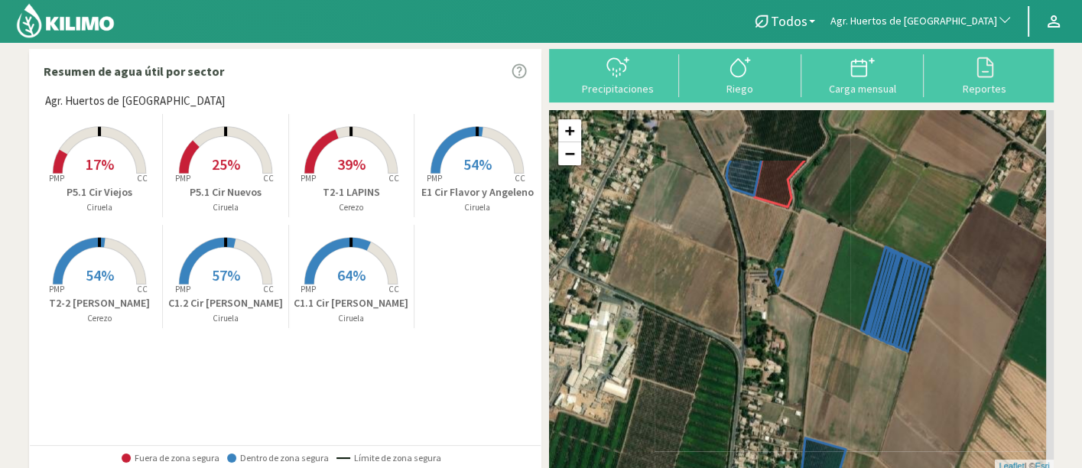
drag, startPoint x: 867, startPoint y: 249, endPoint x: 804, endPoint y: 338, distance: 109.1
click at [804, 338] on div "+ − Leaflet | © Esri" at bounding box center [801, 291] width 505 height 362
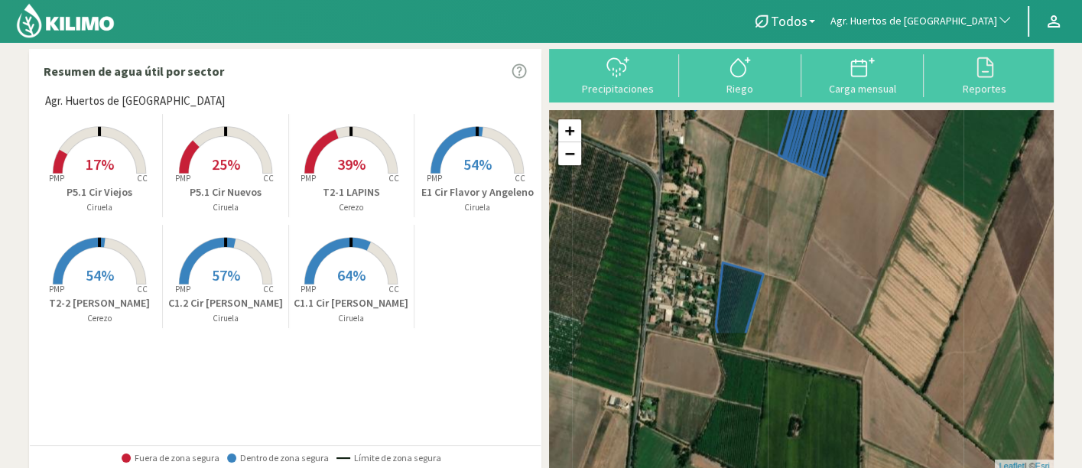
drag, startPoint x: 970, startPoint y: 337, endPoint x: 873, endPoint y: 343, distance: 96.6
click at [873, 343] on div "+ − Leaflet | © Esri" at bounding box center [801, 291] width 505 height 362
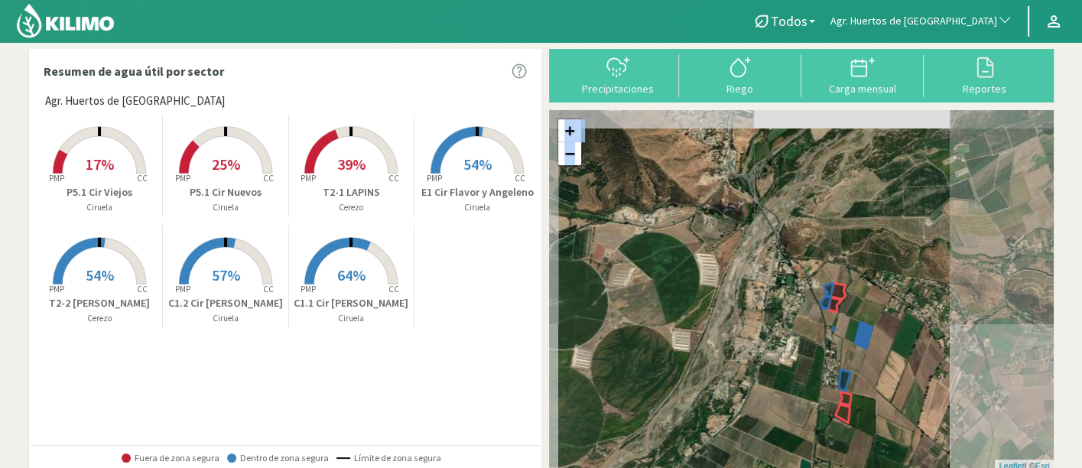
drag, startPoint x: 847, startPoint y: 264, endPoint x: 839, endPoint y: 247, distance: 18.8
click at [839, 247] on div "C1.2 Cir [PERSON_NAME] | Ciruela + − Leaflet | © Esri" at bounding box center [801, 291] width 505 height 362
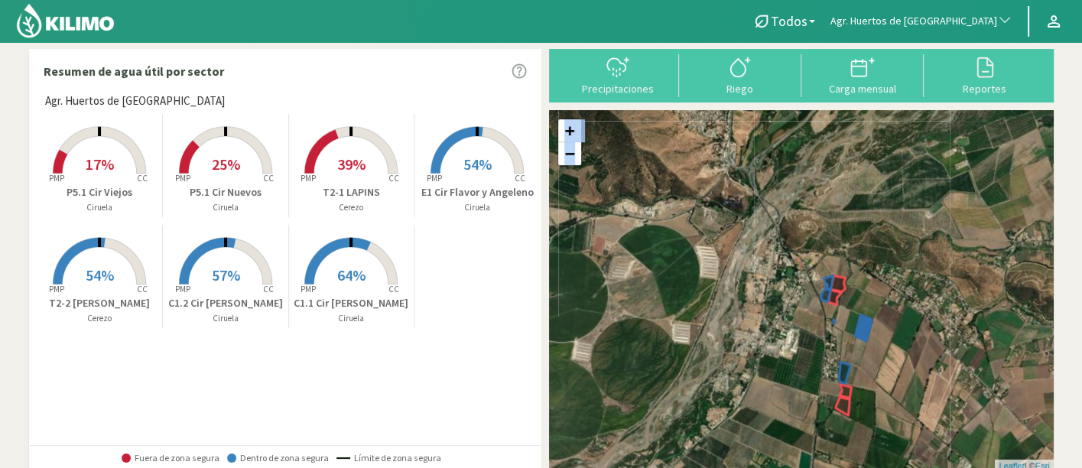
drag, startPoint x: 860, startPoint y: 330, endPoint x: 838, endPoint y: 250, distance: 83.5
click at [838, 250] on div "C1.1 [PERSON_NAME] | Ciruela + − Leaflet | © Esri" at bounding box center [801, 291] width 505 height 362
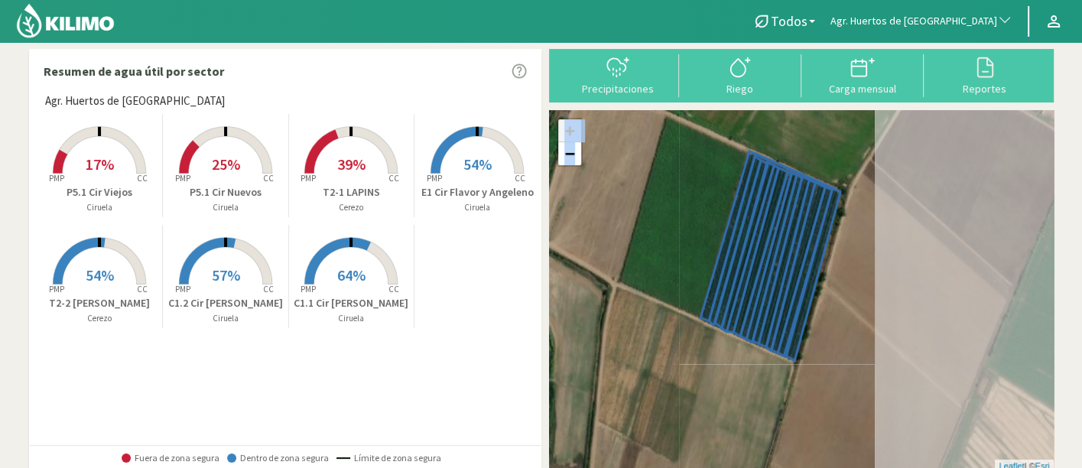
drag, startPoint x: 901, startPoint y: 250, endPoint x: 658, endPoint y: 269, distance: 244.0
click at [658, 269] on div "+ − Leaflet | © Esri" at bounding box center [801, 291] width 505 height 362
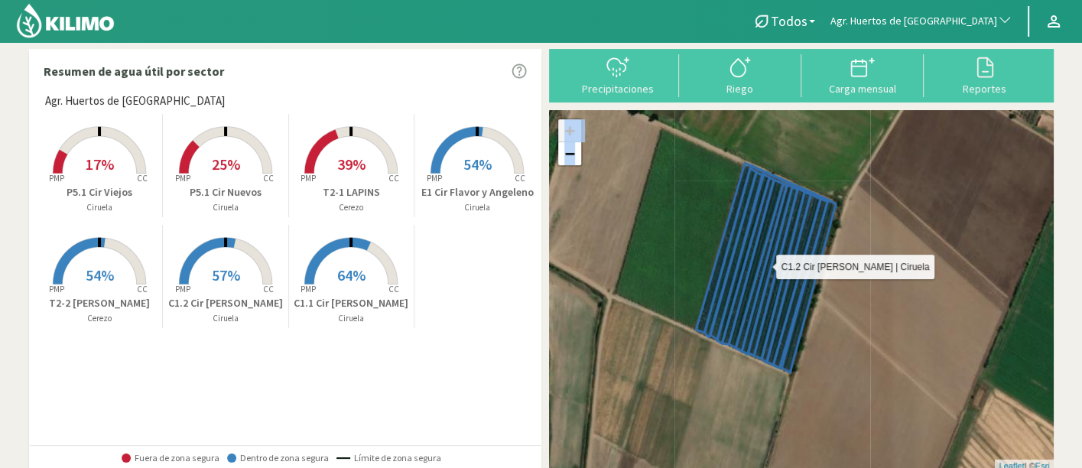
drag, startPoint x: 802, startPoint y: 304, endPoint x: 795, endPoint y: 333, distance: 30.1
click at [795, 333] on icon at bounding box center [770, 268] width 132 height 207
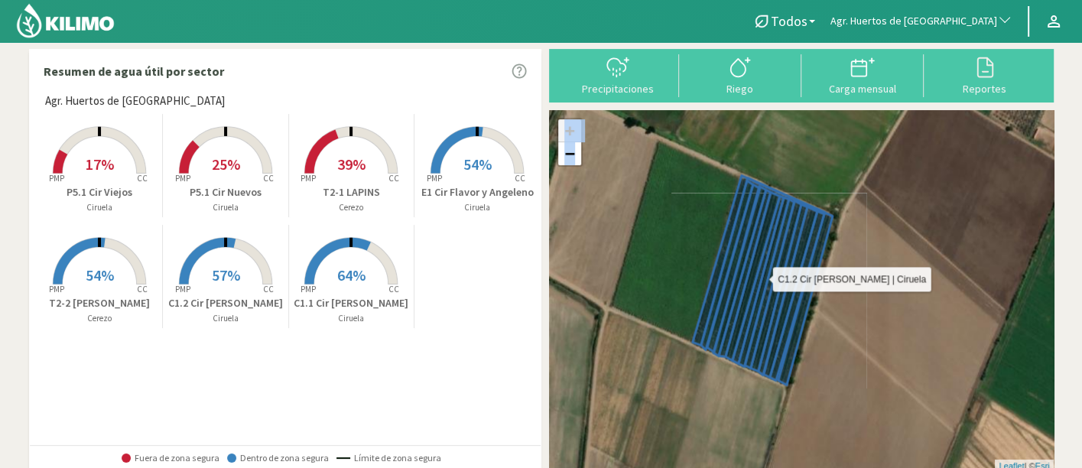
click at [758, 304] on icon at bounding box center [767, 280] width 132 height 207
click at [571, 140] on link "+" at bounding box center [569, 130] width 23 height 23
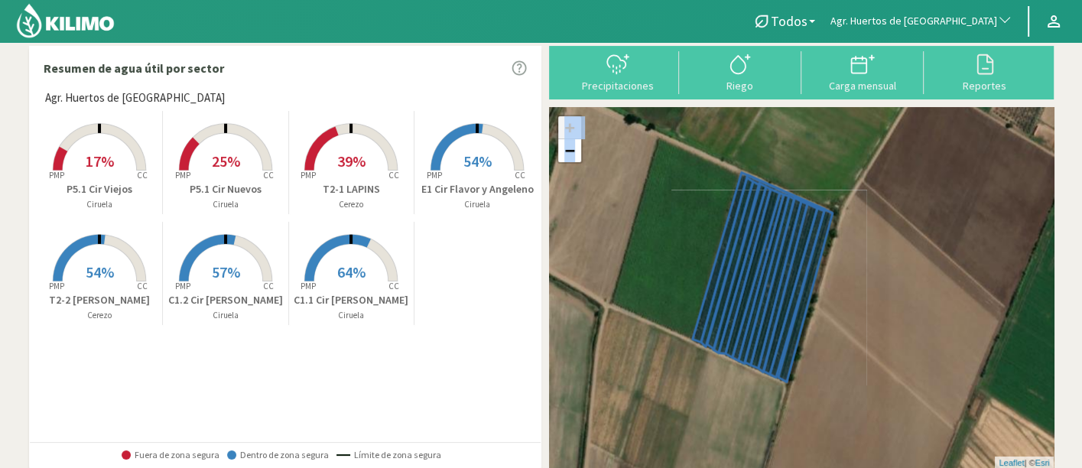
click at [573, 125] on link "+" at bounding box center [569, 127] width 23 height 23
click at [564, 128] on link "+" at bounding box center [569, 127] width 23 height 23
click at [493, 248] on div "Created with Highcharts 9.2.2 PMP CC 17% P5.1 Cir Viejos Ciruela Created with H…" at bounding box center [288, 218] width 503 height 222
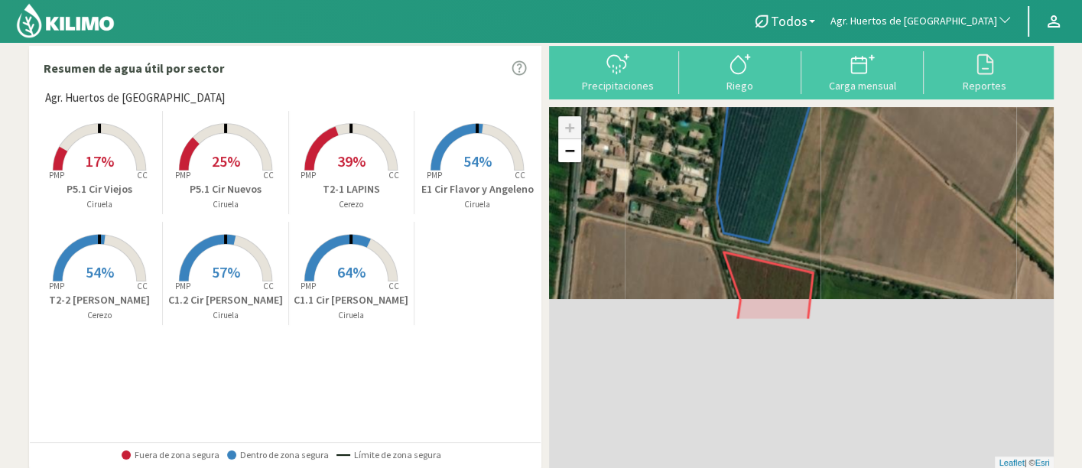
drag, startPoint x: 828, startPoint y: 384, endPoint x: 822, endPoint y: 191, distance: 192.8
click at [822, 191] on div "+ − Leaflet | © Esri" at bounding box center [801, 288] width 505 height 362
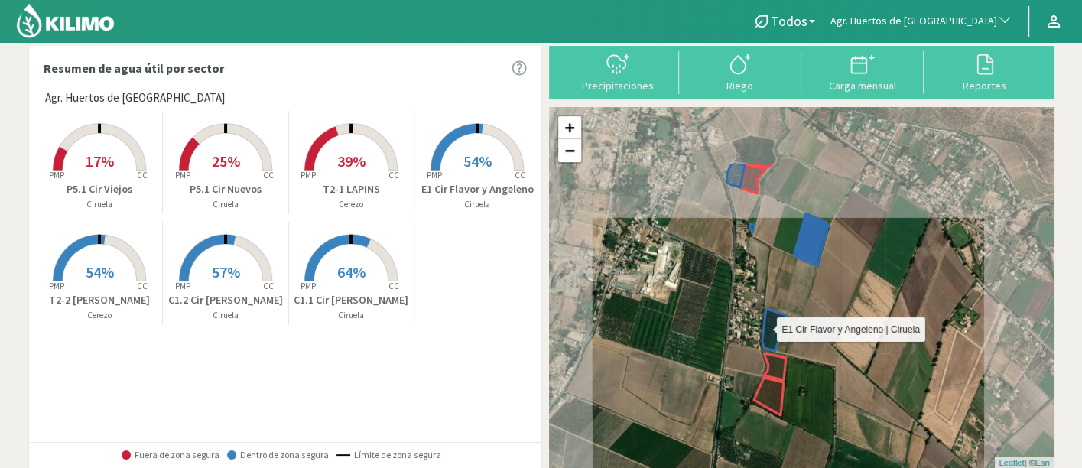
drag, startPoint x: 789, startPoint y: 197, endPoint x: 773, endPoint y: 298, distance: 102.2
click at [775, 298] on div "E1 Cir Flavor y Angeleno | Ciruela + − Leaflet | © Esri" at bounding box center [801, 288] width 505 height 362
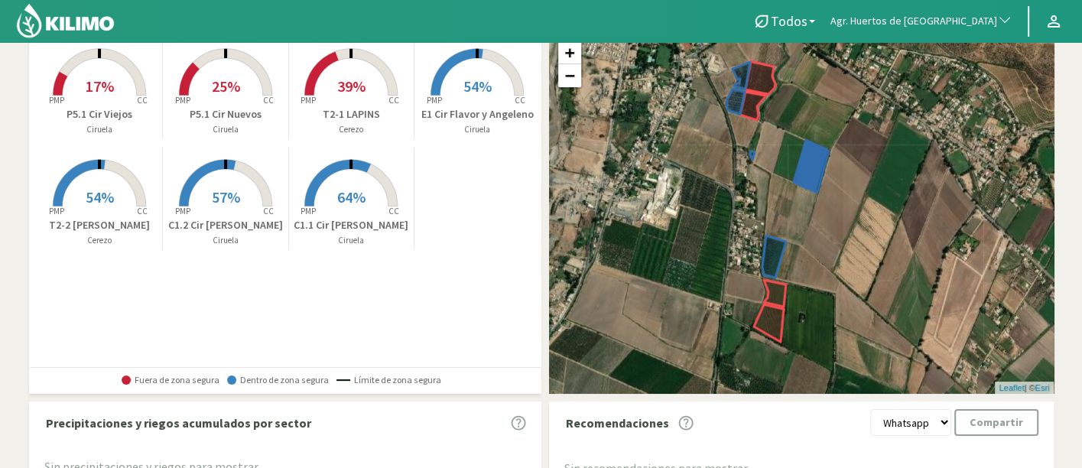
scroll to position [88, 0]
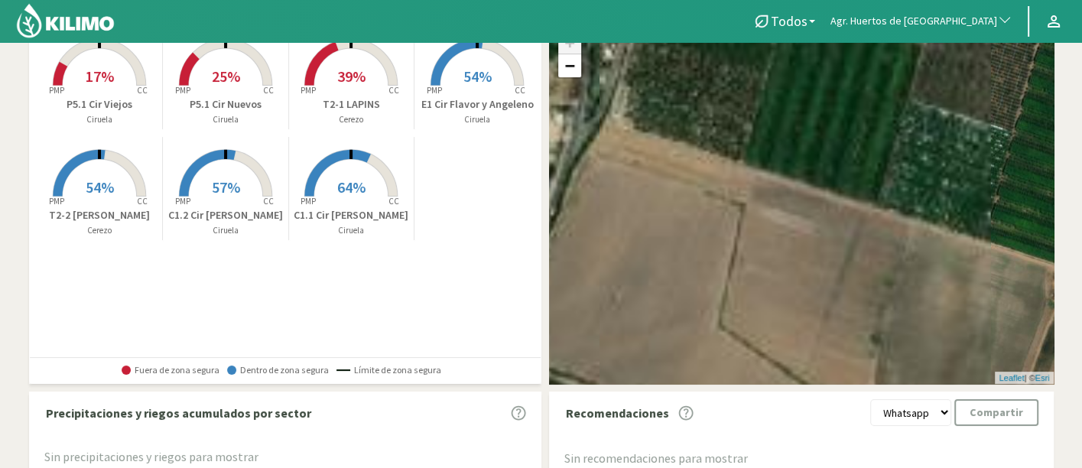
click at [236, 165] on rect at bounding box center [225, 198] width 122 height 122
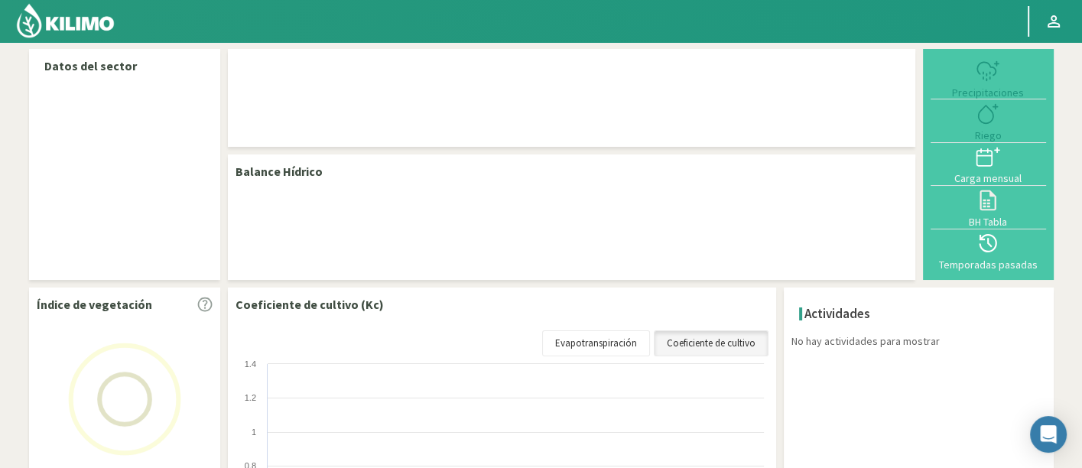
select select "2: Object"
select select "1: Object"
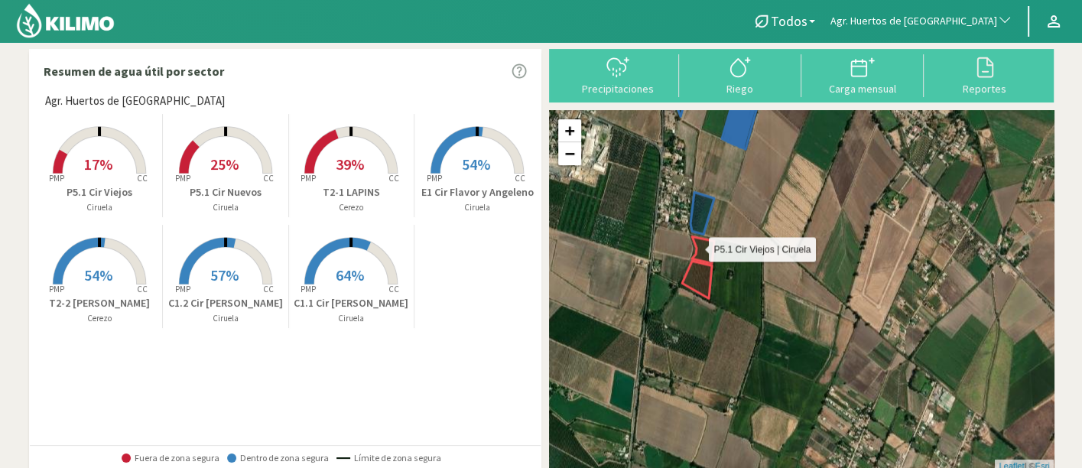
drag, startPoint x: 809, startPoint y: 392, endPoint x: 706, endPoint y: 256, distance: 170.3
click at [706, 256] on icon at bounding box center [702, 249] width 22 height 27
click at [676, 304] on div "P5.1 Cir Viejos | Ciruela P5.1 Cir Nuevos | Ciruela + − Leaflet | © Esri" at bounding box center [801, 291] width 505 height 362
